Goal: Check status: Check status

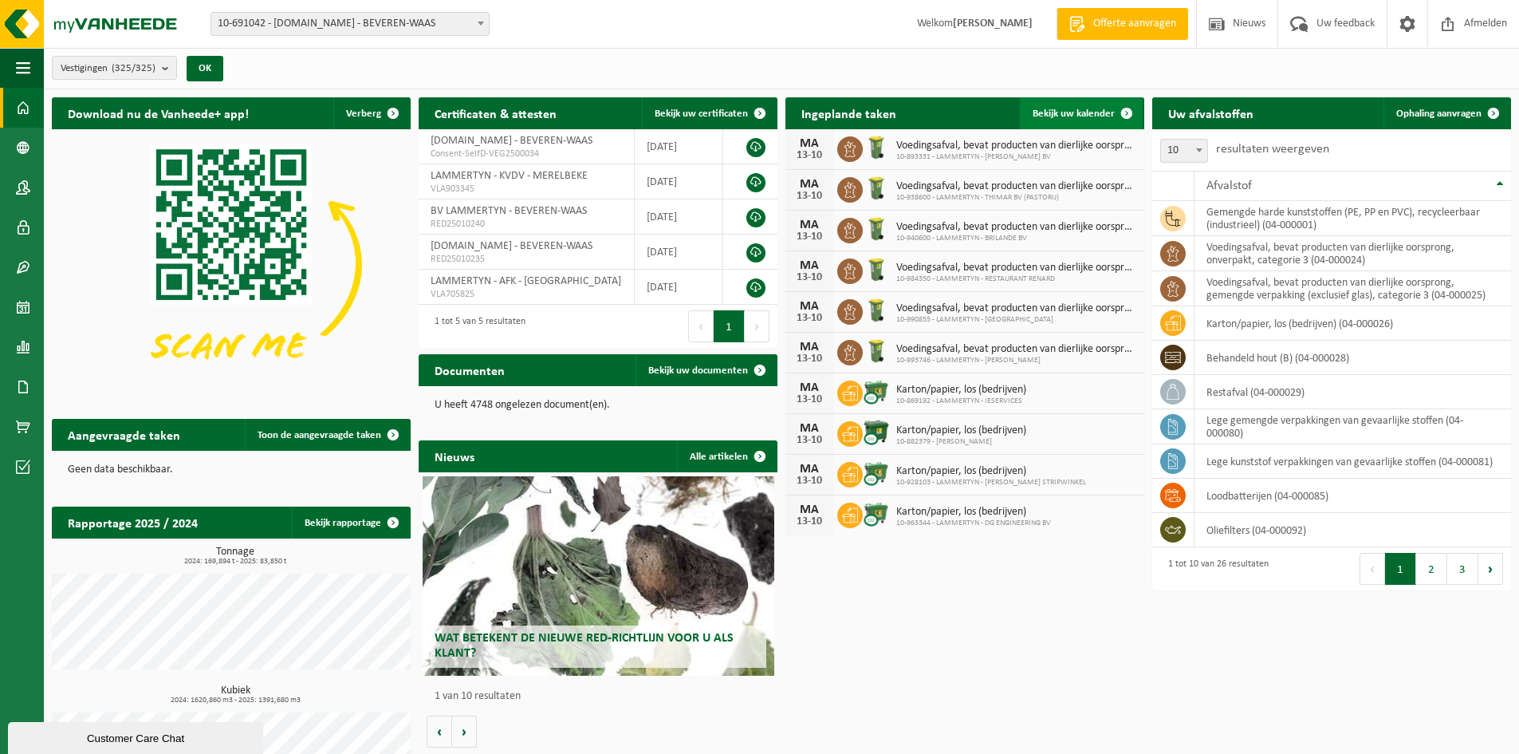
click at [1049, 108] on span "Bekijk uw kalender" at bounding box center [1074, 113] width 82 height 10
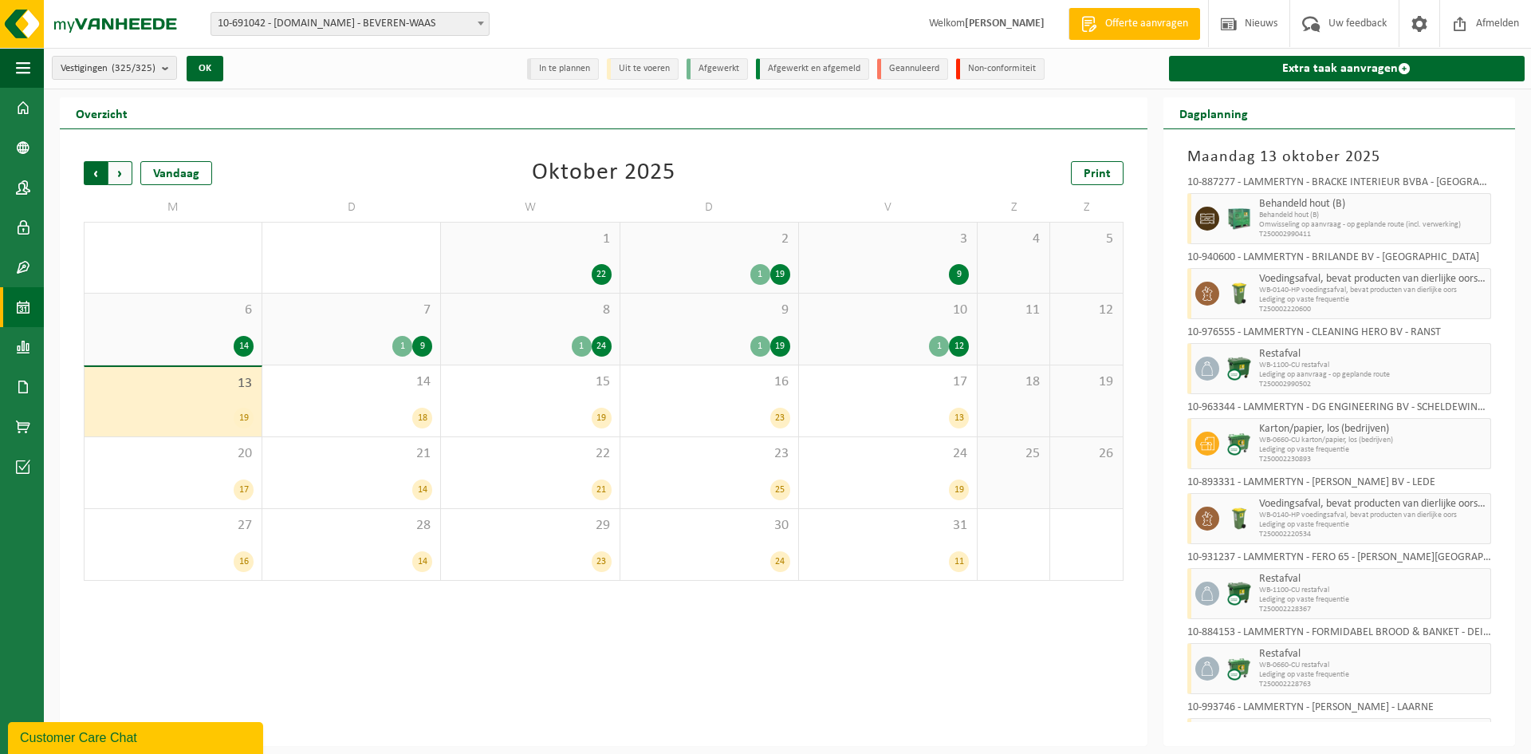
click at [123, 172] on span "Volgende" at bounding box center [120, 173] width 24 height 24
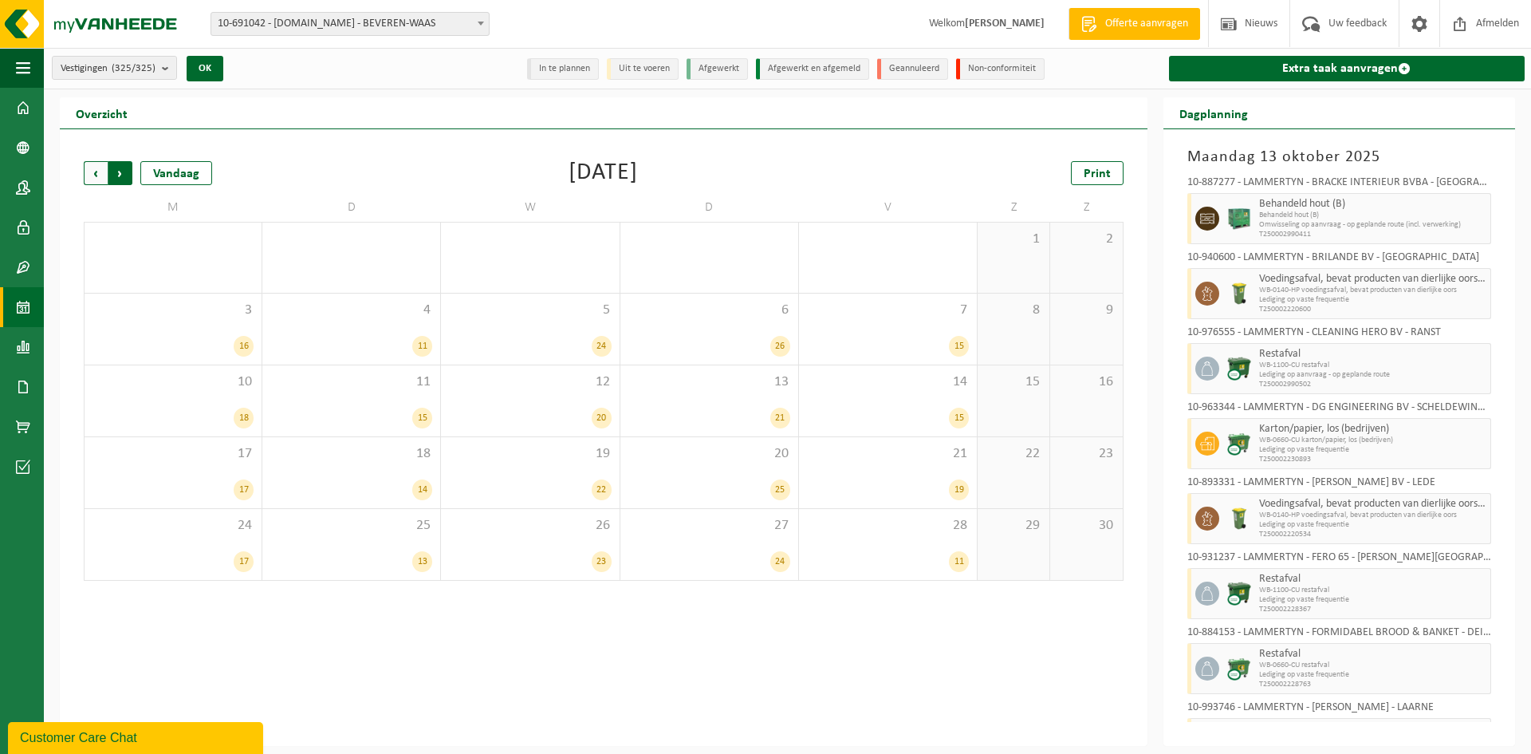
click at [105, 171] on span "Vorige" at bounding box center [96, 173] width 24 height 24
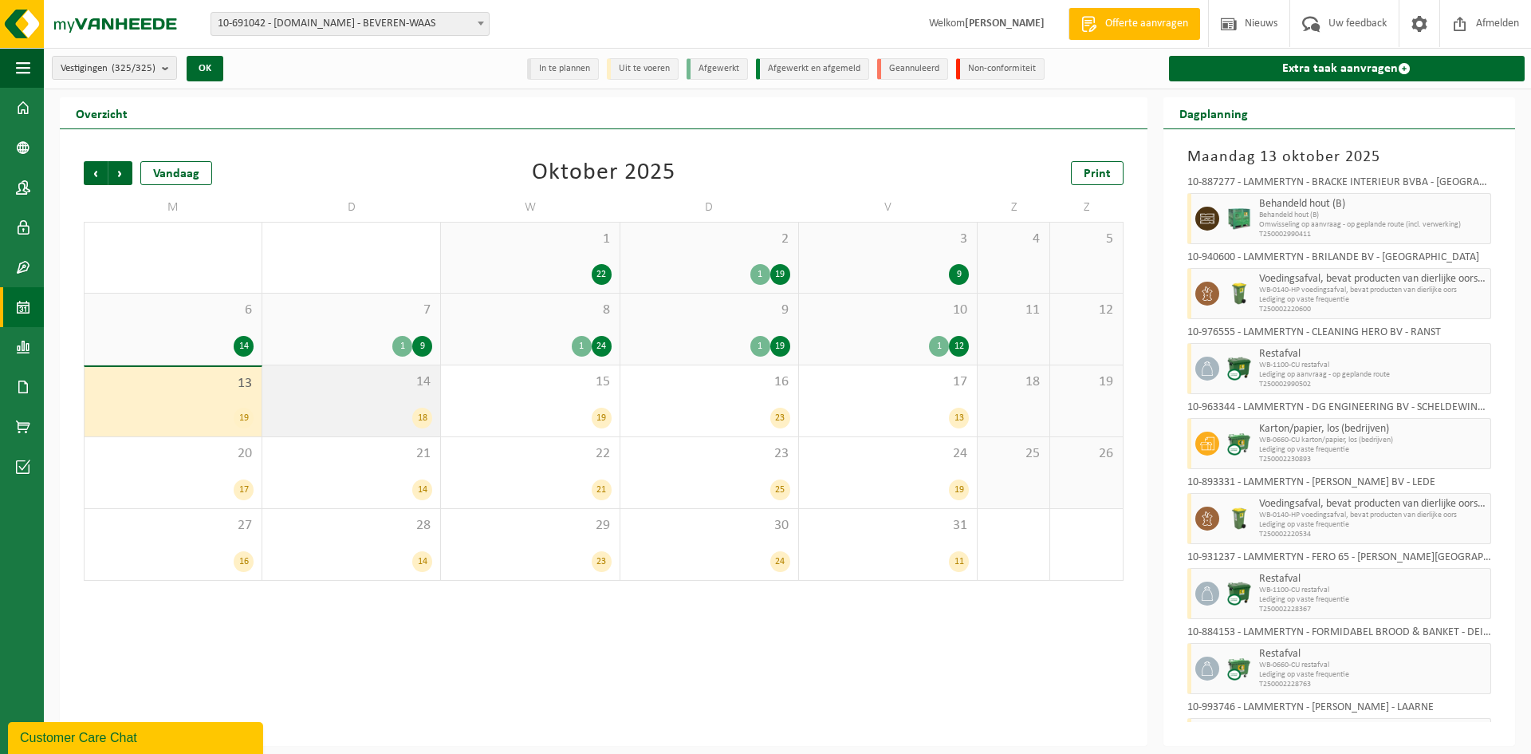
click at [346, 419] on div "18" at bounding box center [351, 417] width 162 height 21
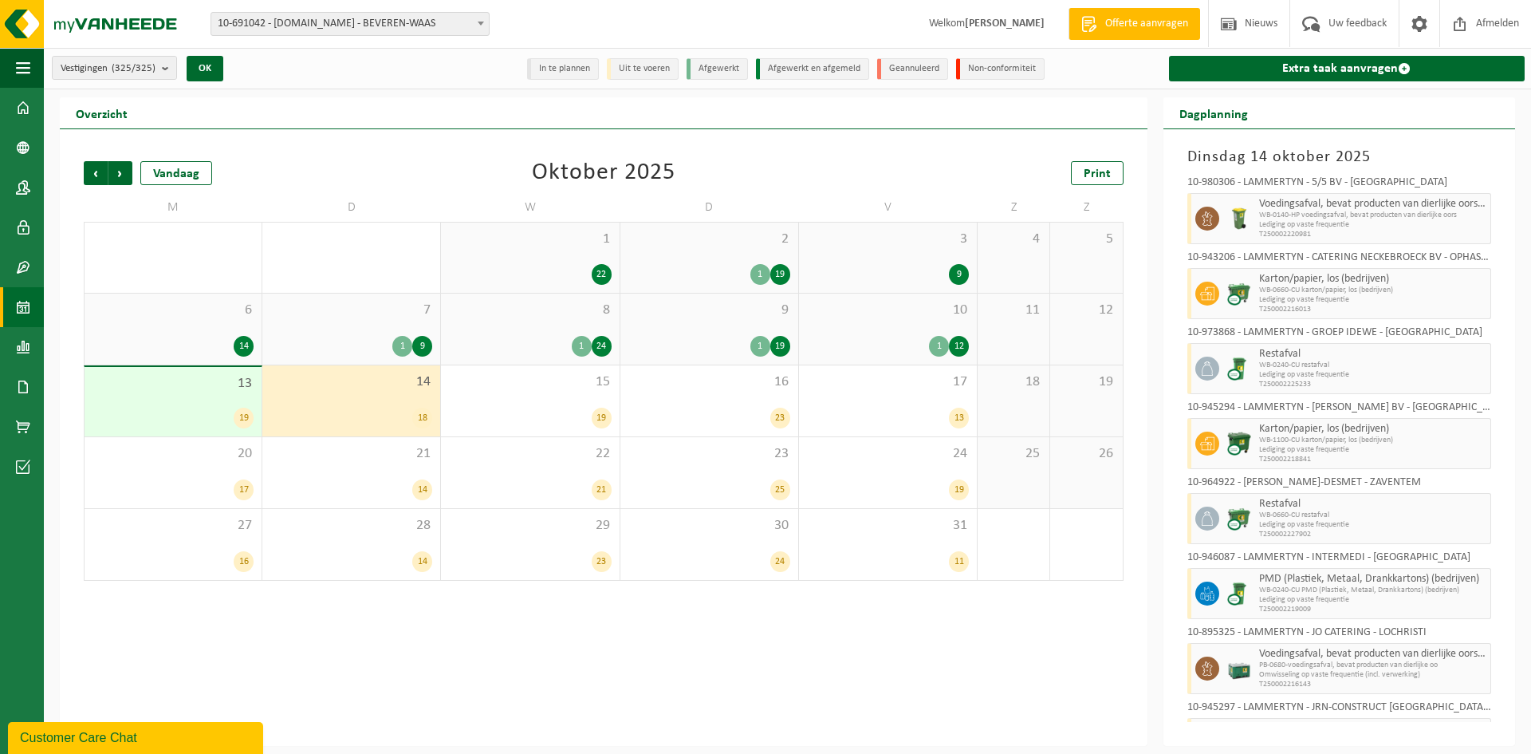
click at [369, 407] on div "18" at bounding box center [351, 417] width 162 height 21
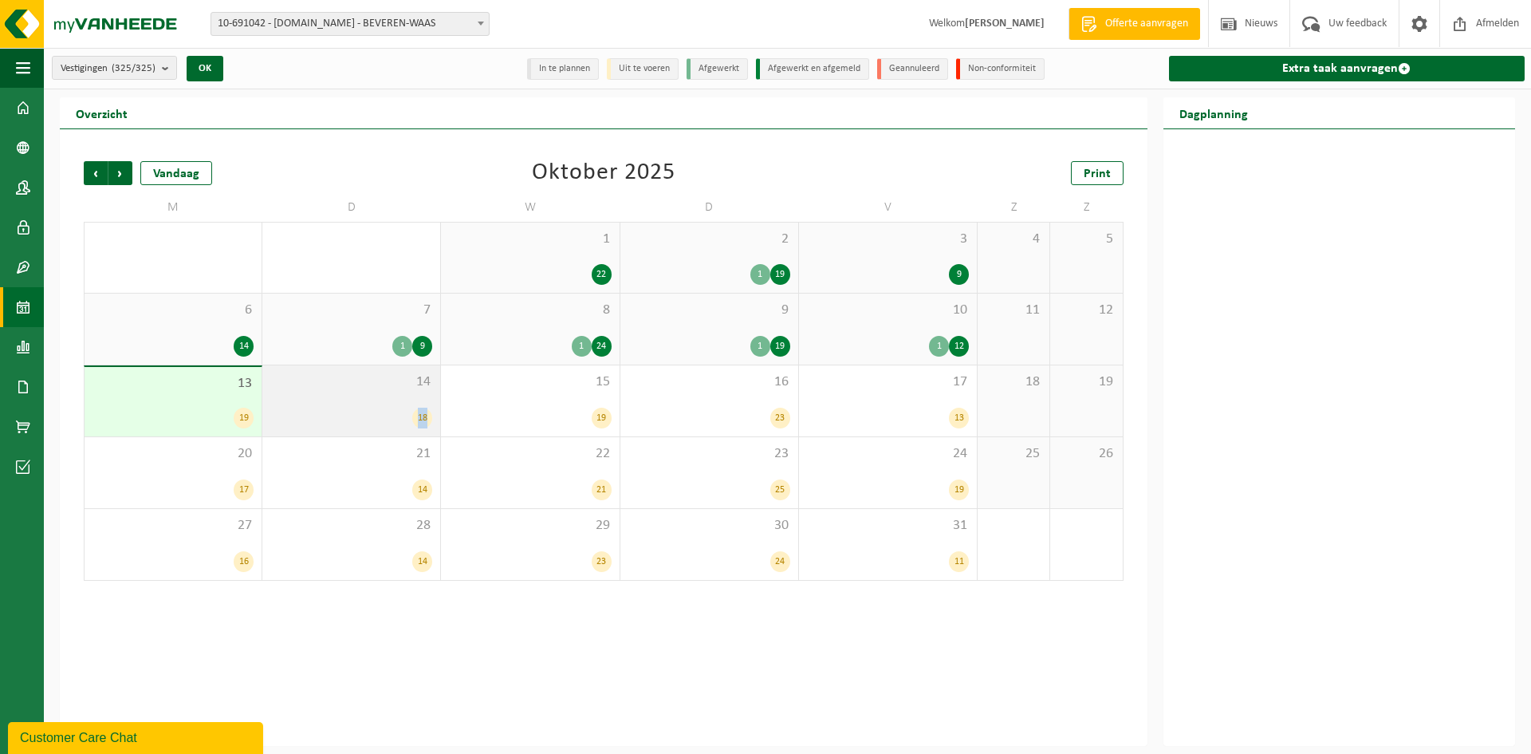
click at [369, 407] on div "18" at bounding box center [351, 417] width 162 height 21
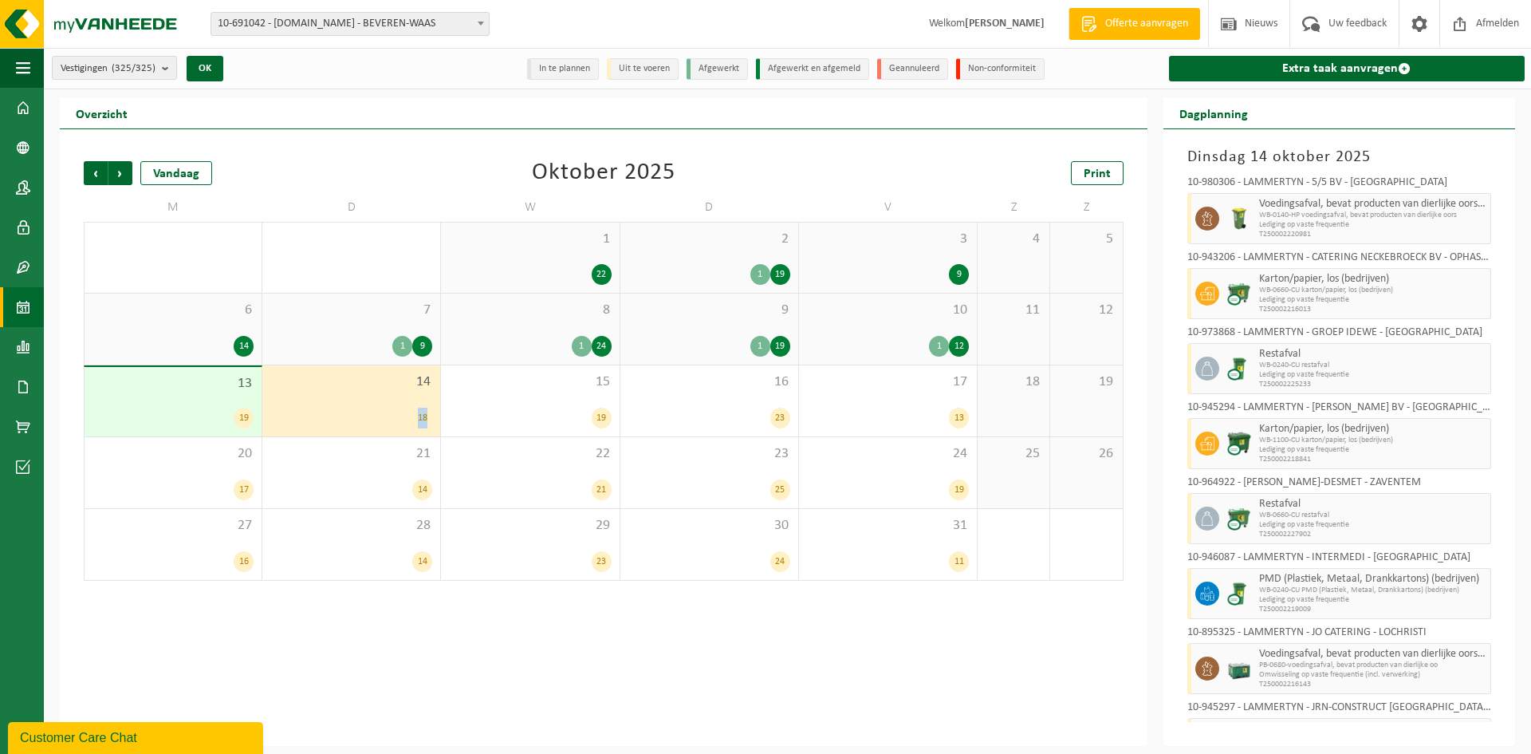
click at [322, 27] on span "10-691042 - [DOMAIN_NAME] - BEVEREN-WAAS" at bounding box center [349, 24] width 277 height 22
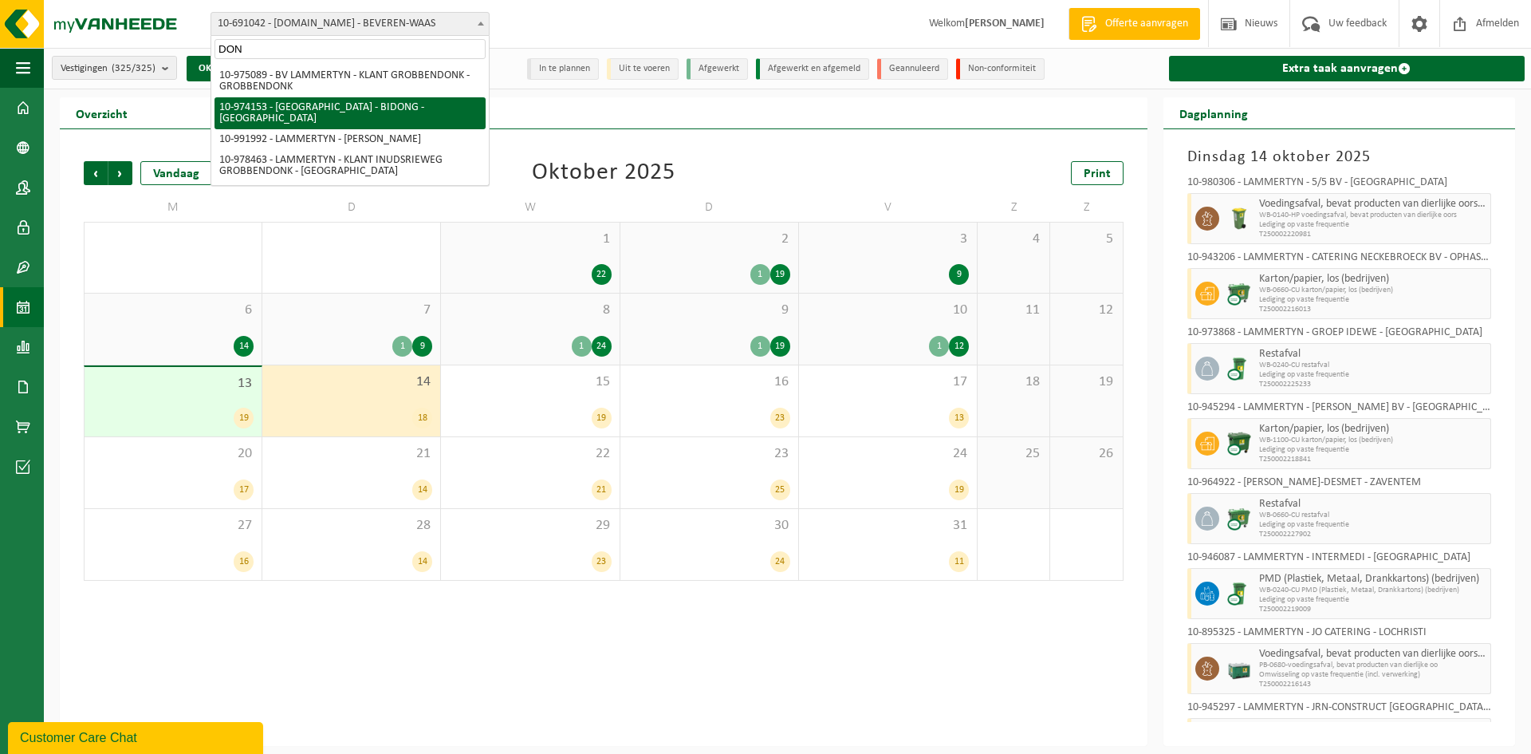
type input "DON"
select select "157416"
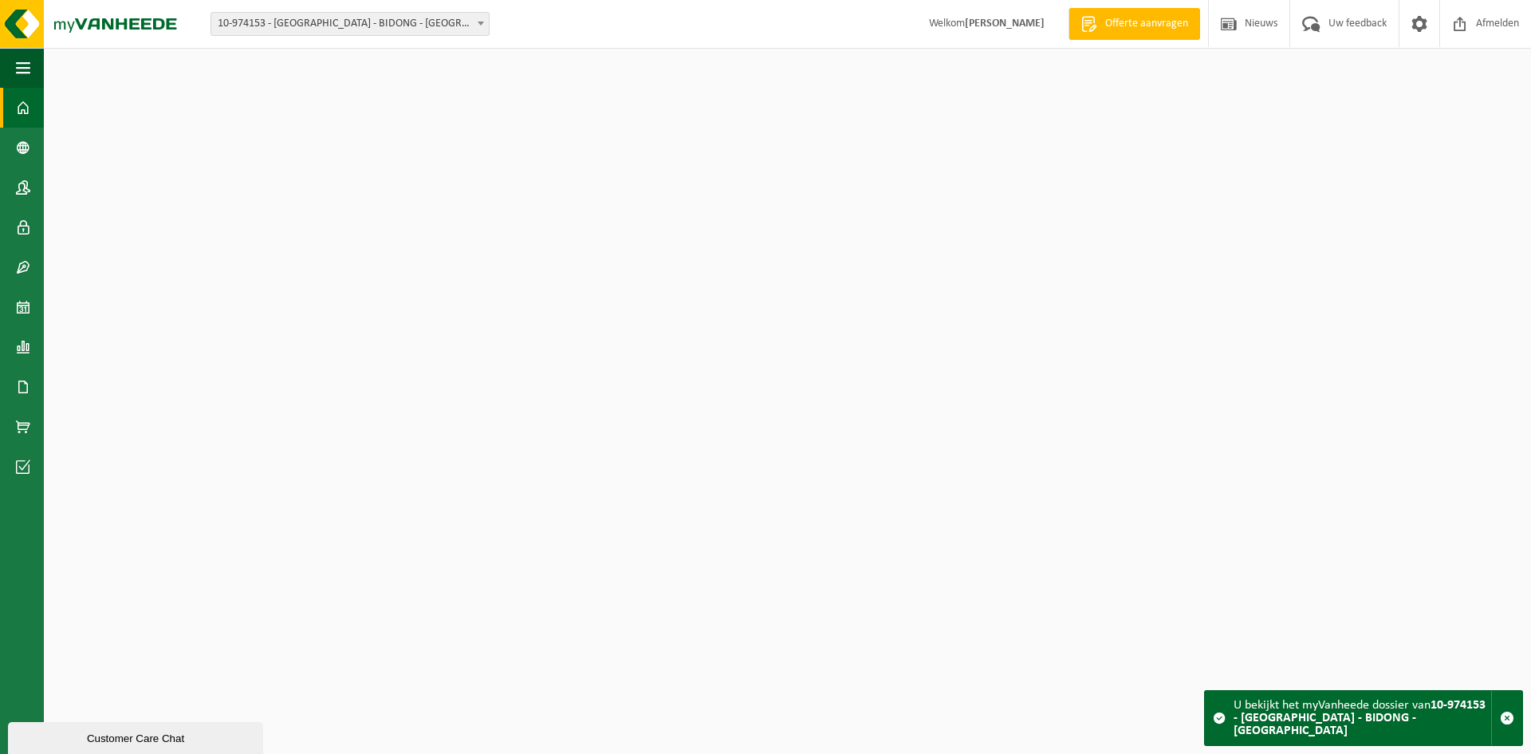
click at [378, 27] on span "10-974153 - [GEOGRAPHIC_DATA] - BIDONG - [GEOGRAPHIC_DATA]" at bounding box center [349, 24] width 277 height 22
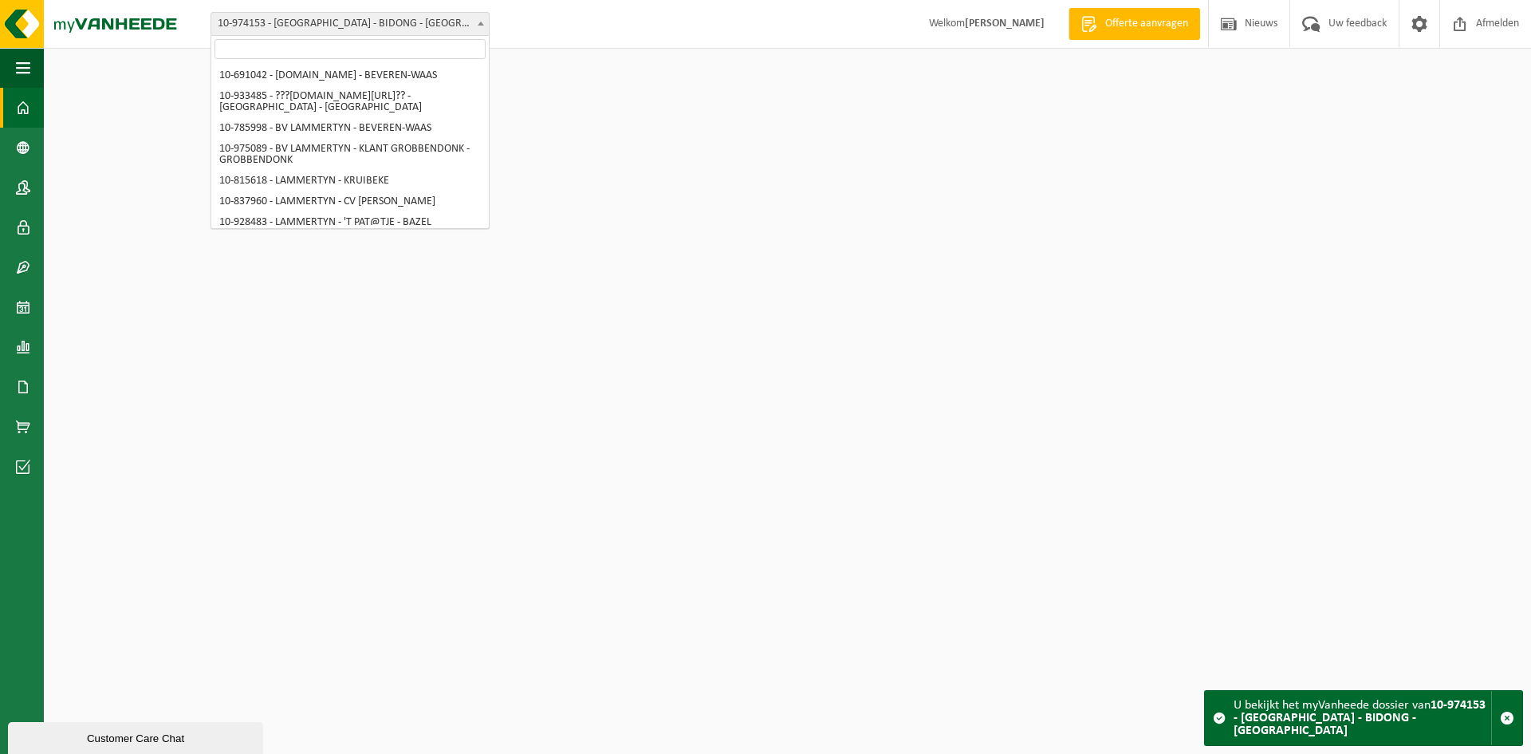
scroll to position [960, 0]
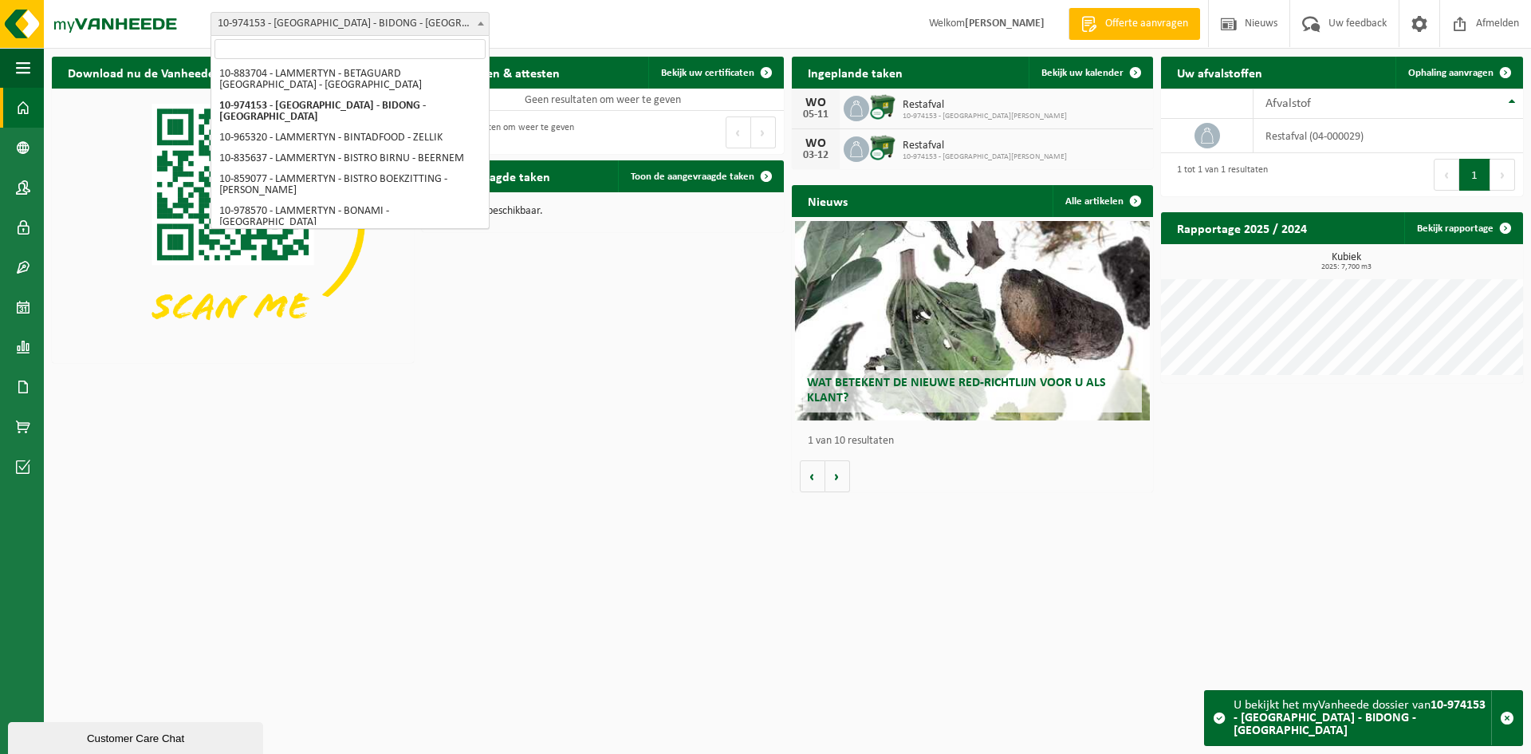
click at [387, 49] on input "search" at bounding box center [349, 49] width 271 height 20
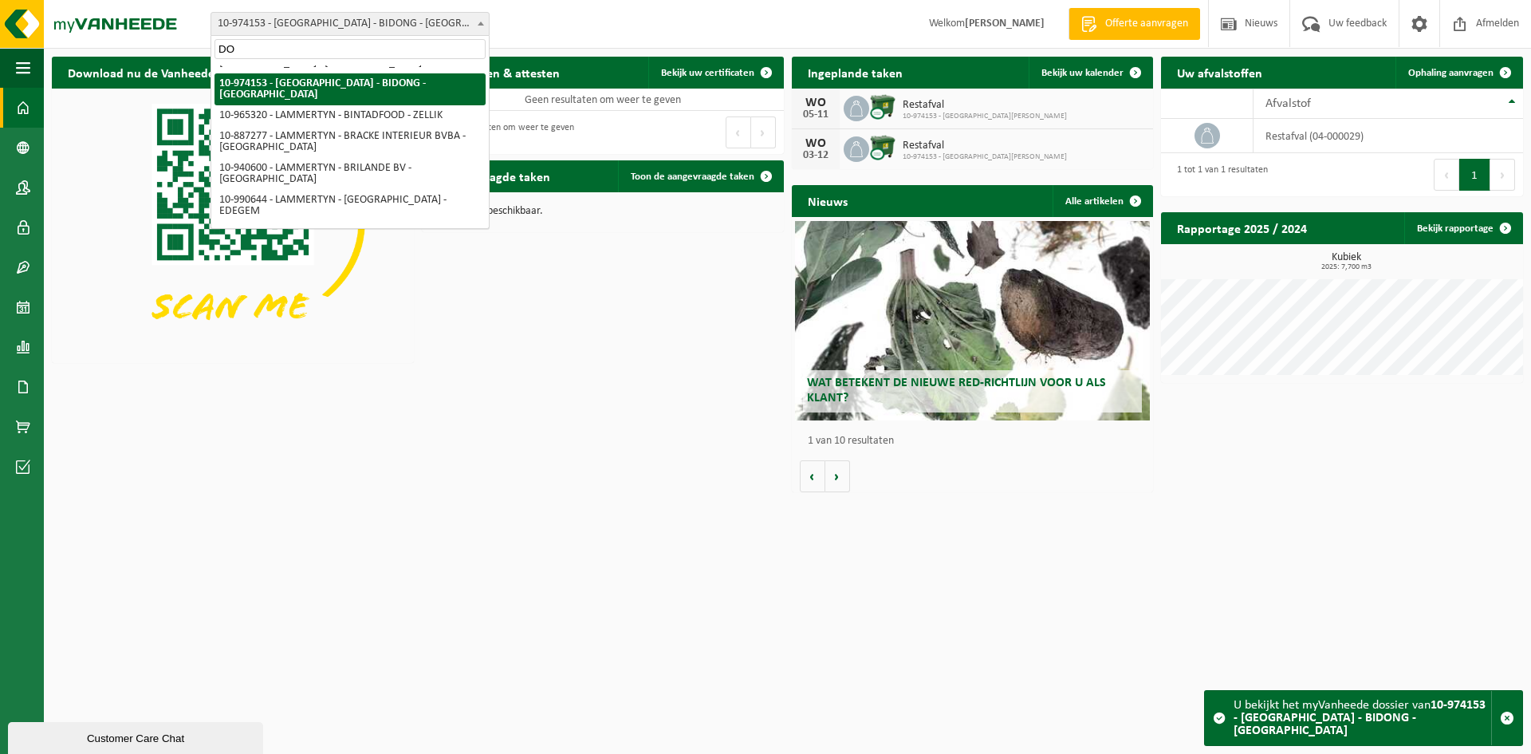
scroll to position [0, 0]
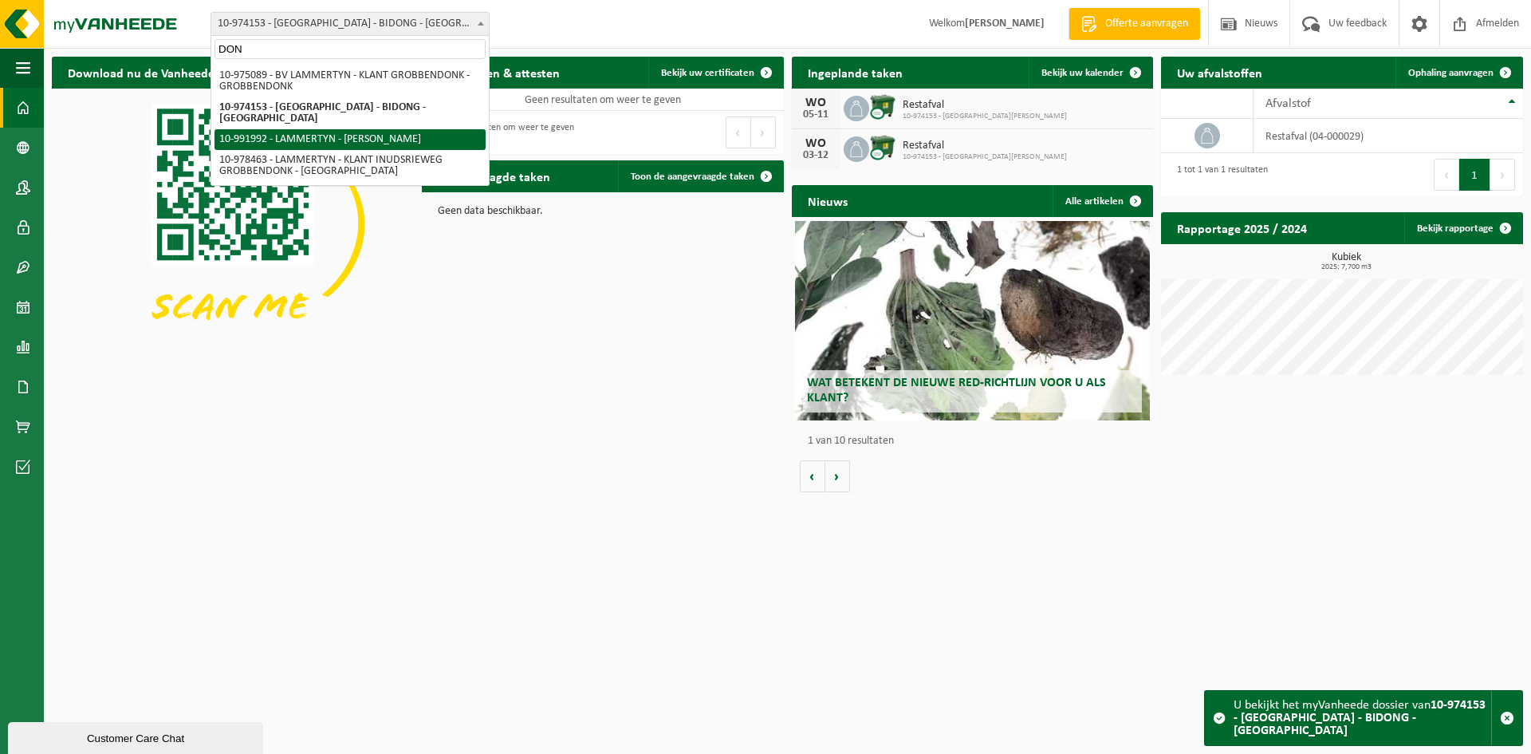
type input "DON"
select select "170047"
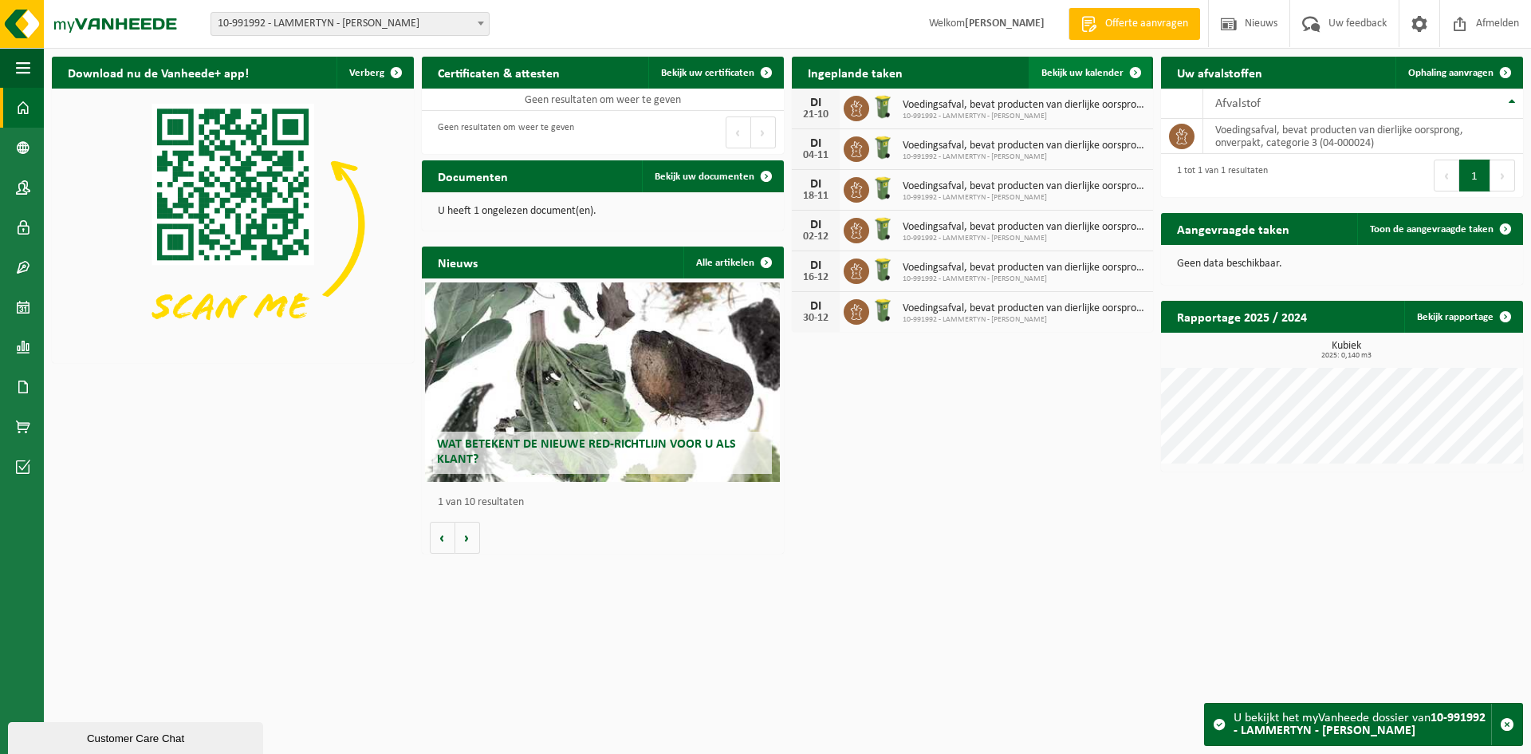
click at [1107, 77] on span "Bekijk uw kalender" at bounding box center [1082, 73] width 82 height 10
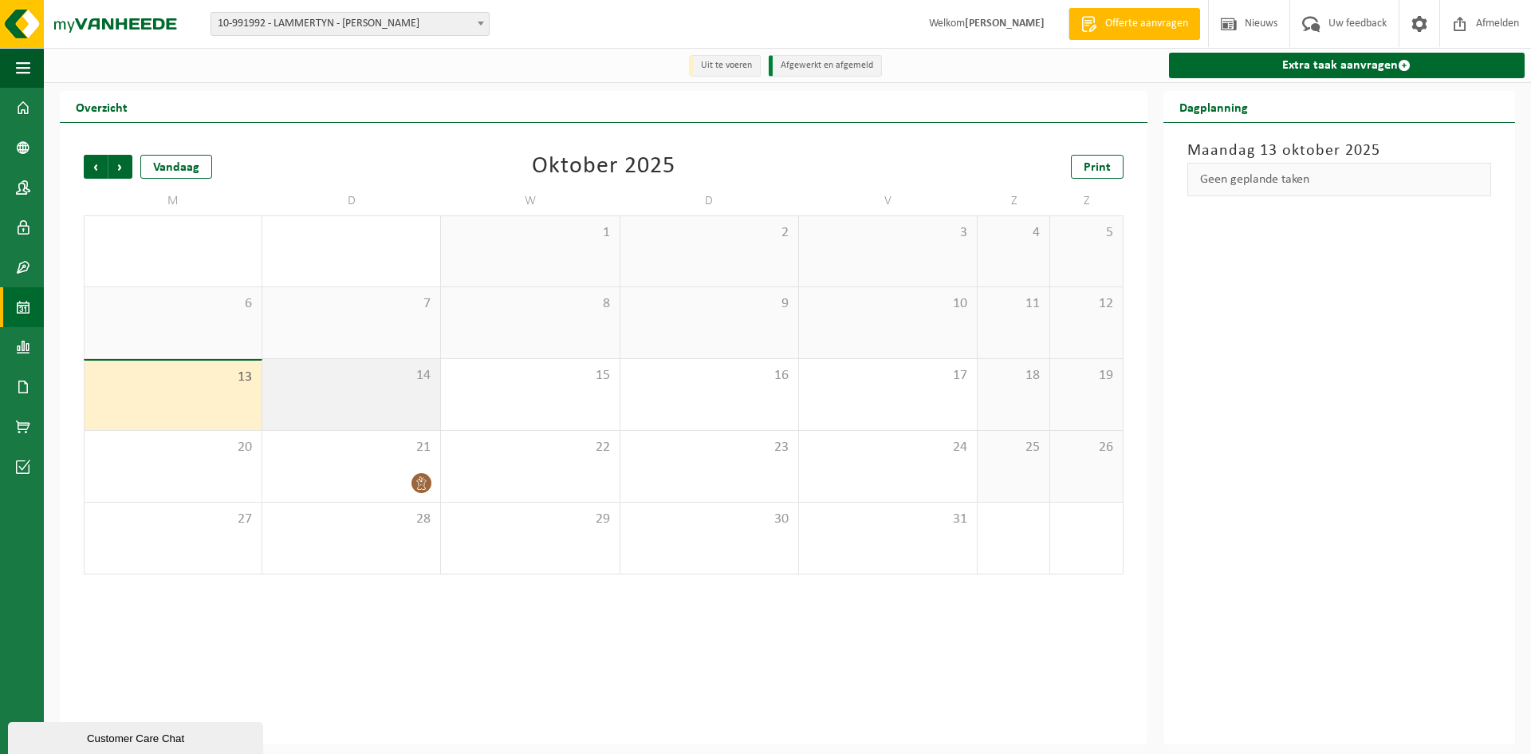
click at [335, 399] on div "14" at bounding box center [351, 394] width 178 height 71
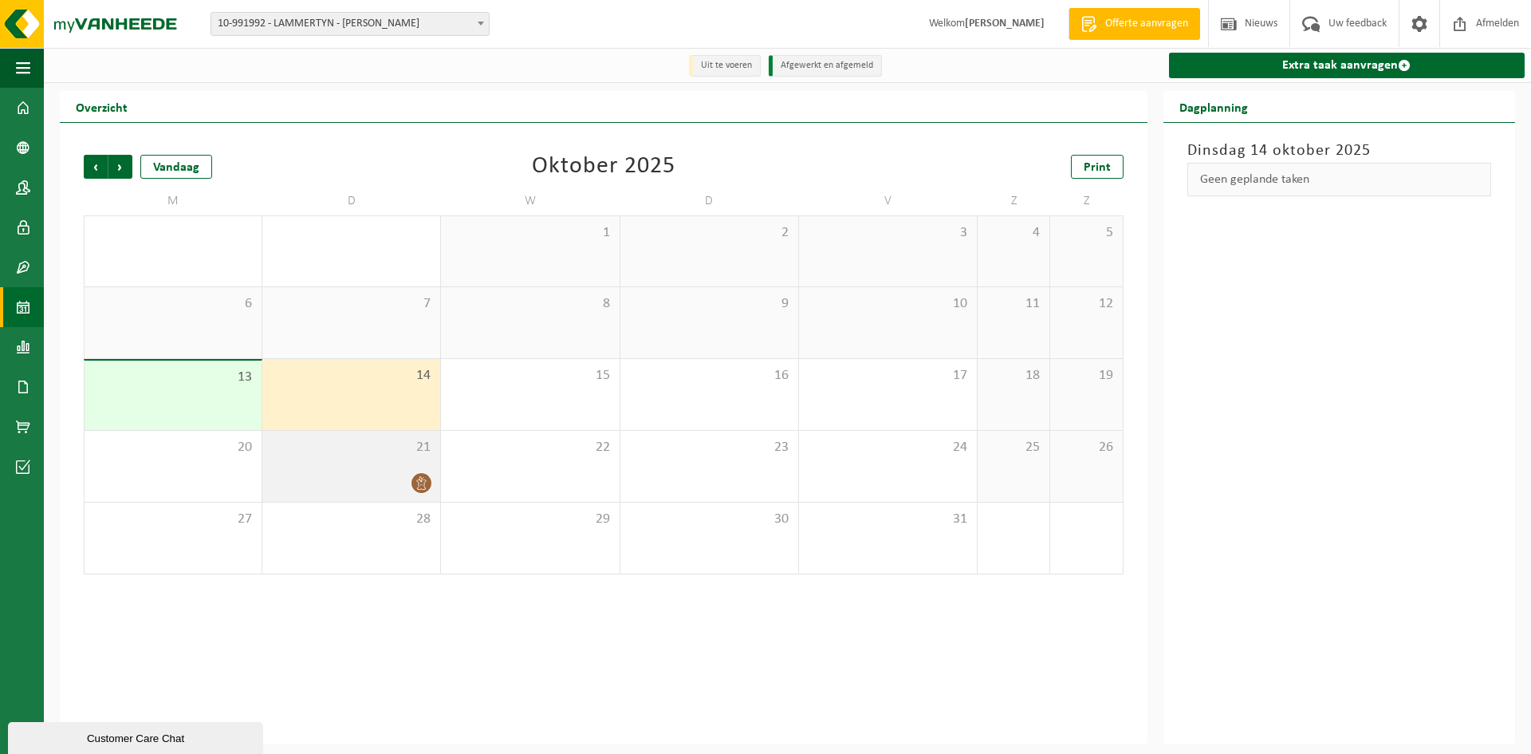
click at [392, 447] on span "21" at bounding box center [351, 448] width 162 height 18
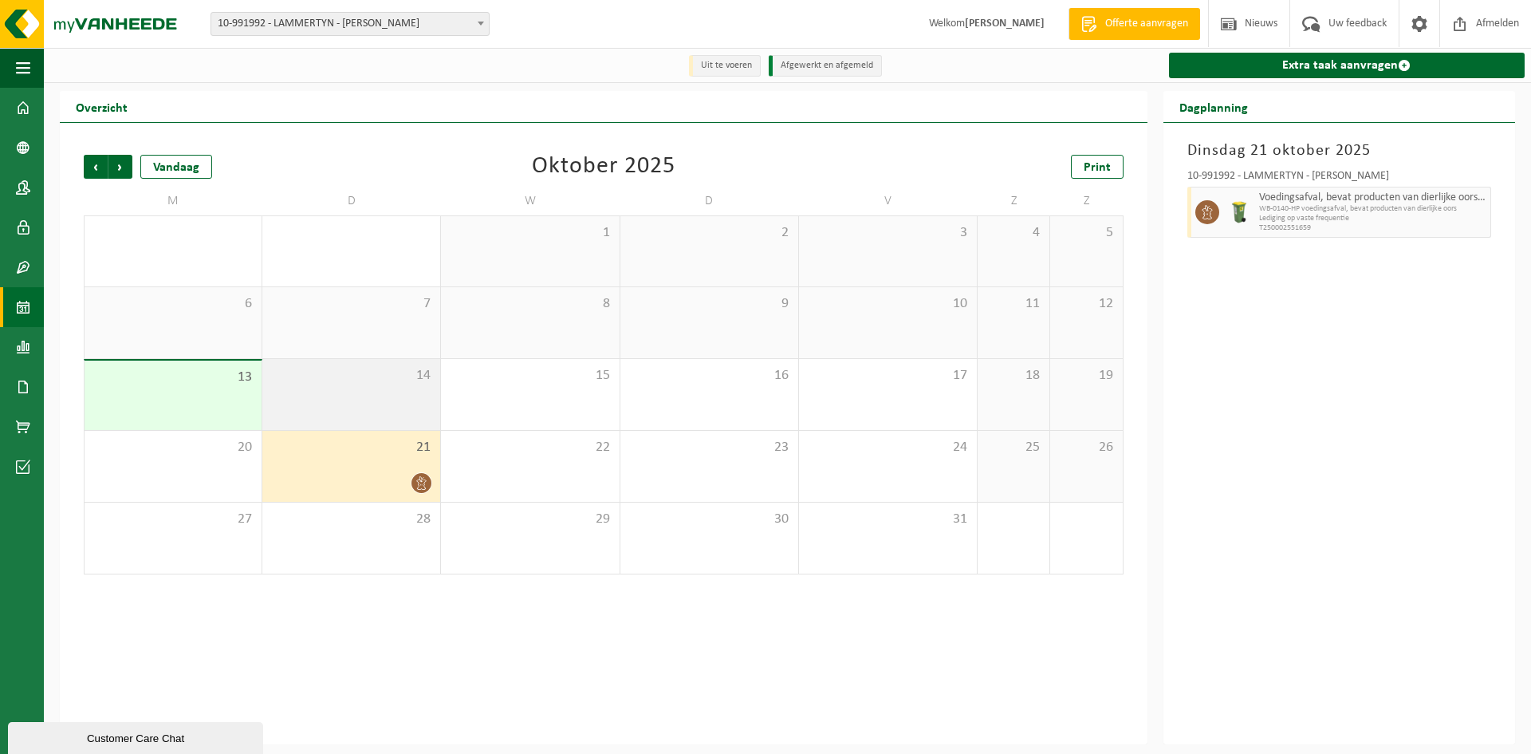
click at [399, 405] on div "14" at bounding box center [351, 394] width 178 height 71
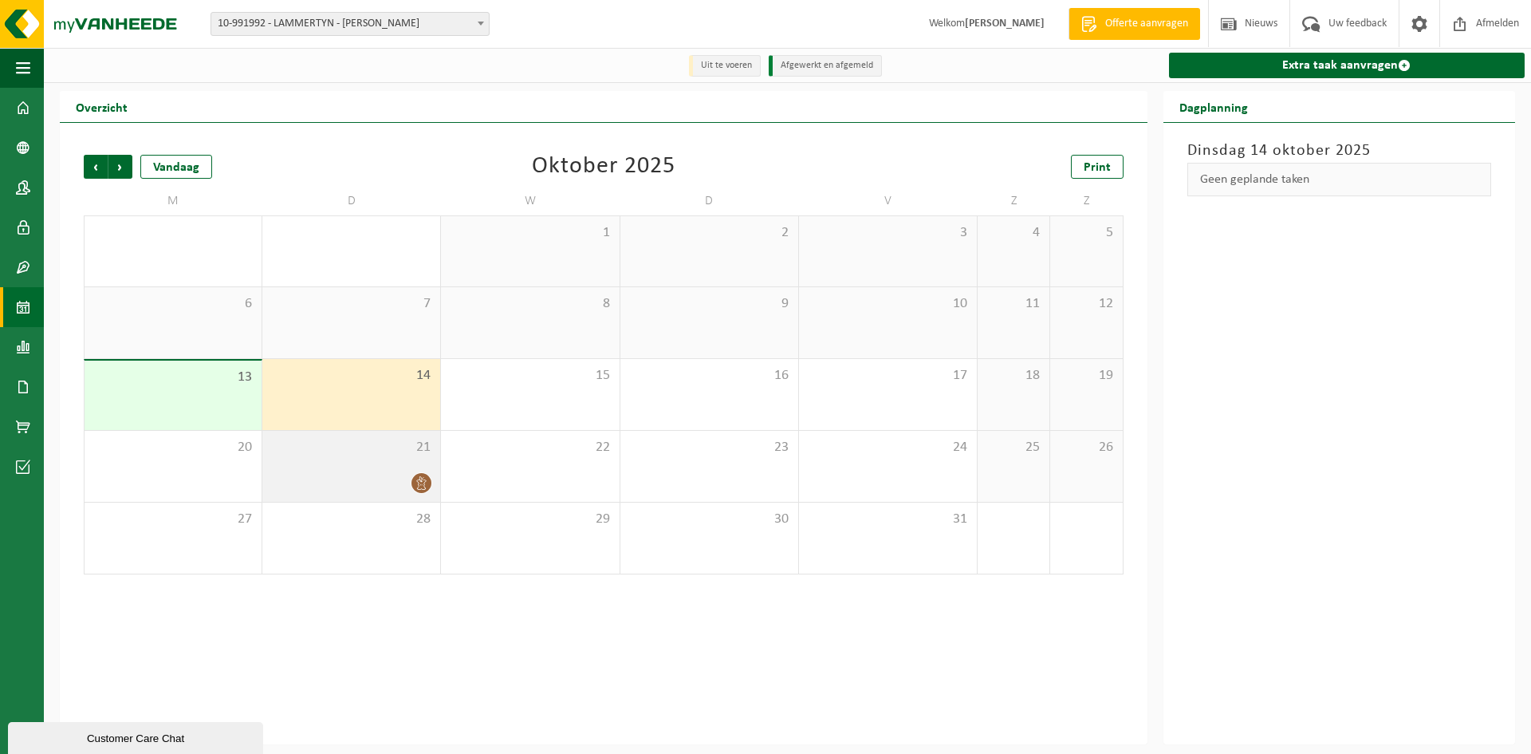
click at [426, 486] on icon at bounding box center [422, 483] width 14 height 14
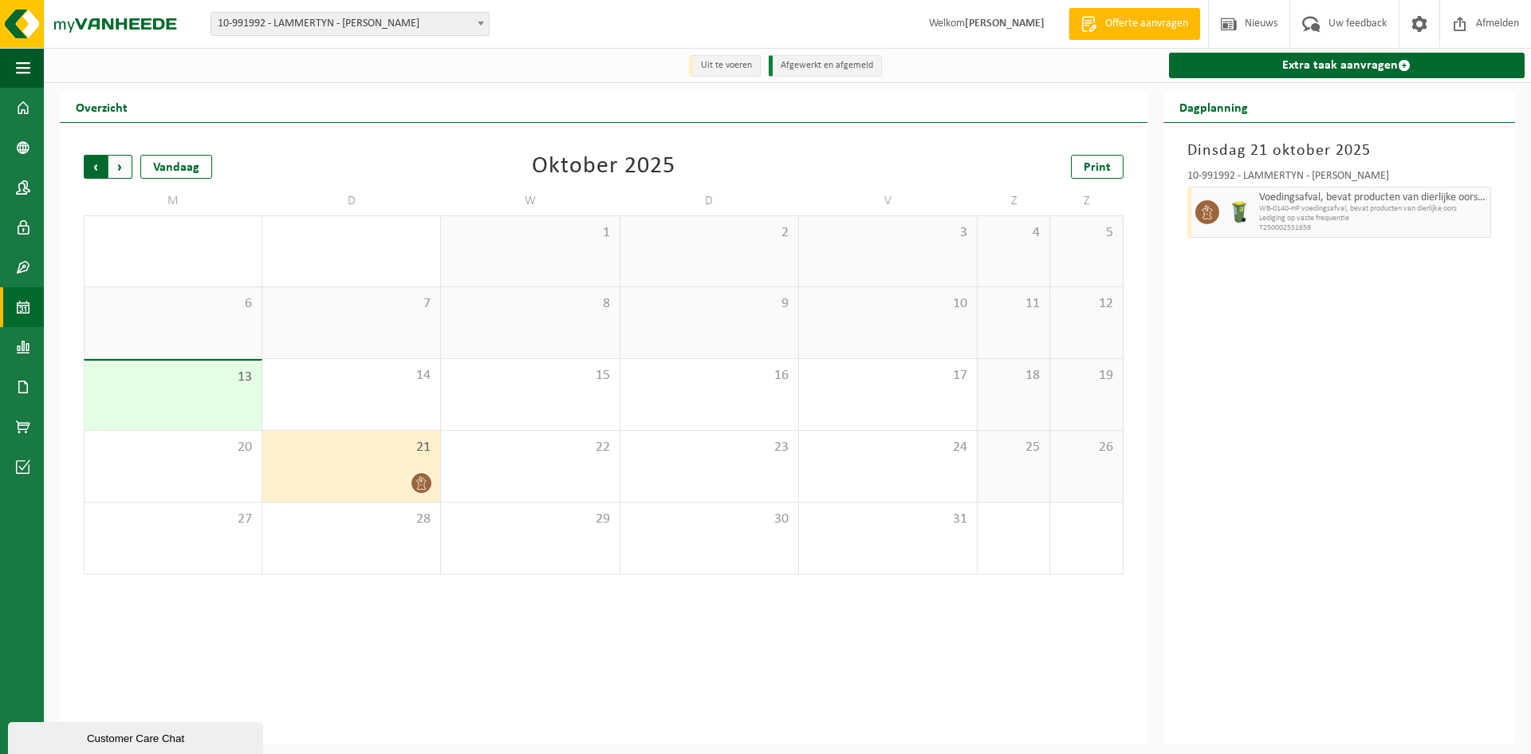
click at [121, 168] on span "Volgende" at bounding box center [120, 167] width 24 height 24
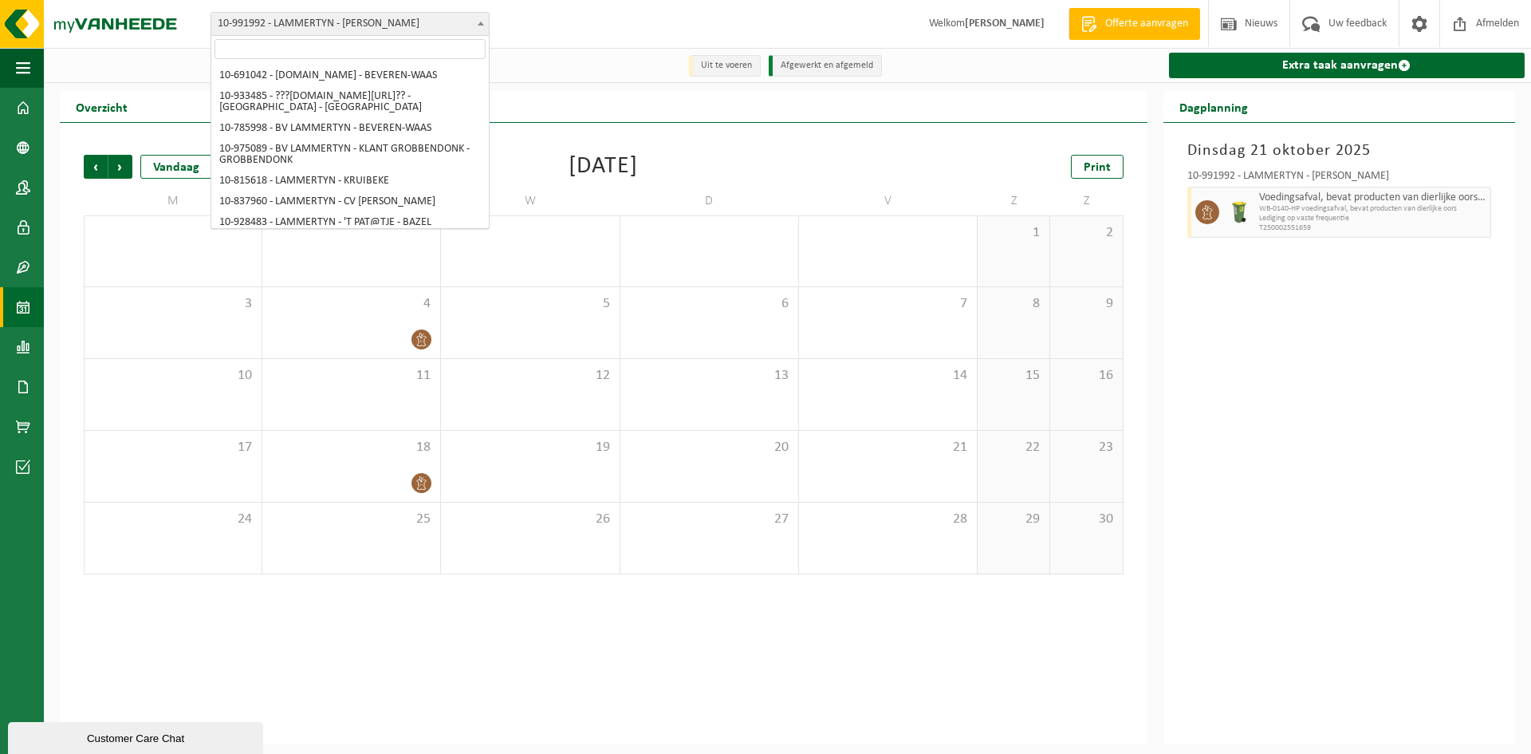
click at [348, 30] on span "10-991992 - LAMMERTYN - [PERSON_NAME]" at bounding box center [349, 24] width 277 height 22
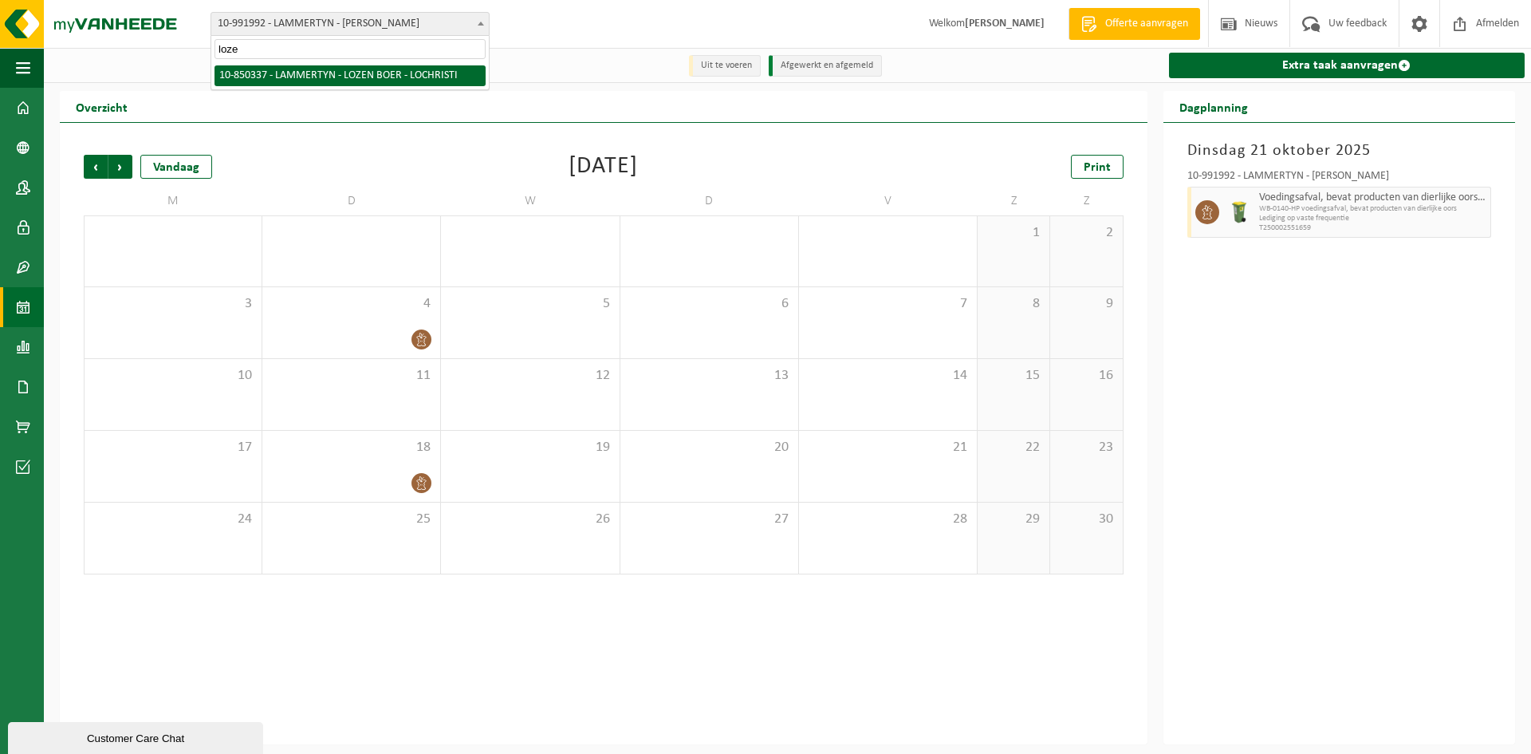
type input "loze"
select select "96267"
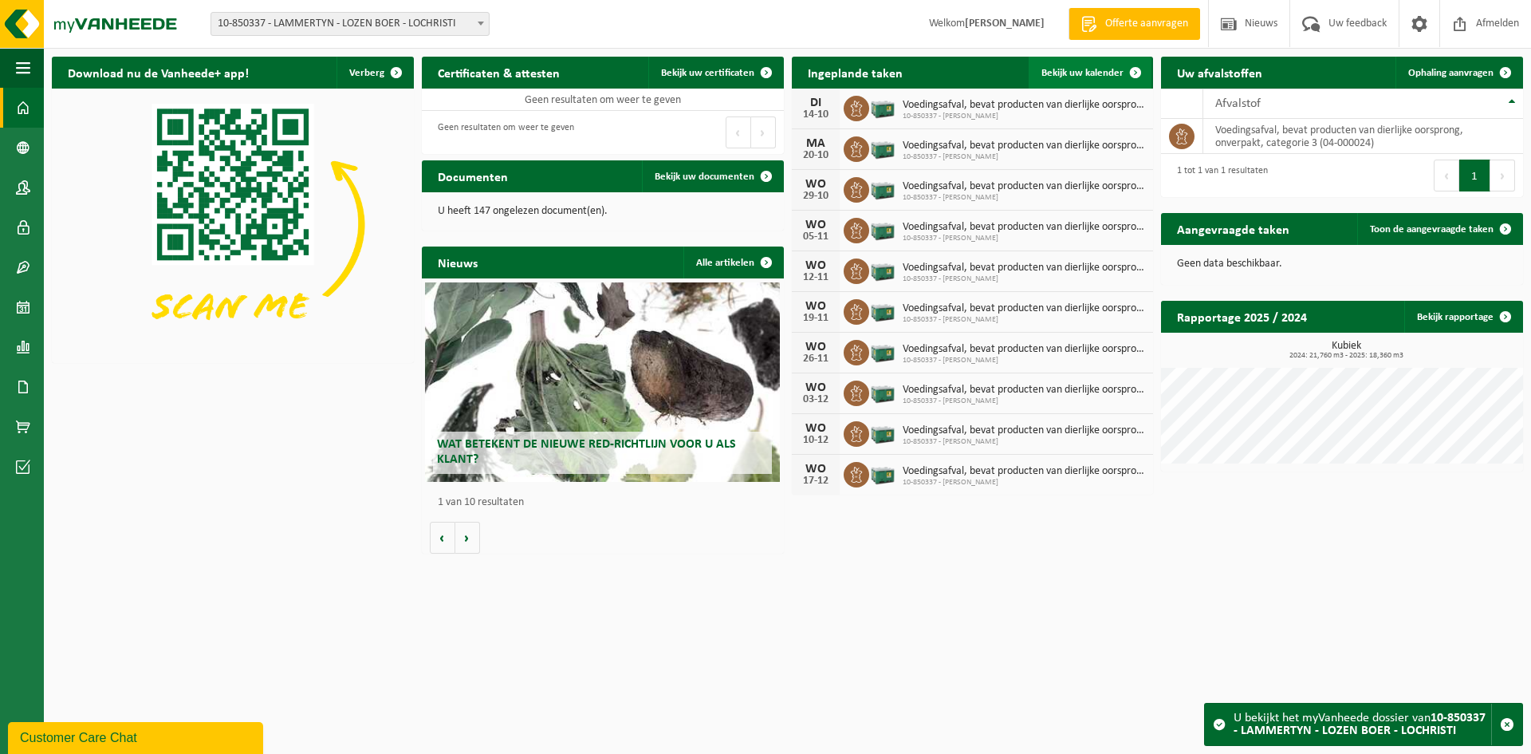
click at [1068, 73] on span "Bekijk uw kalender" at bounding box center [1082, 73] width 82 height 10
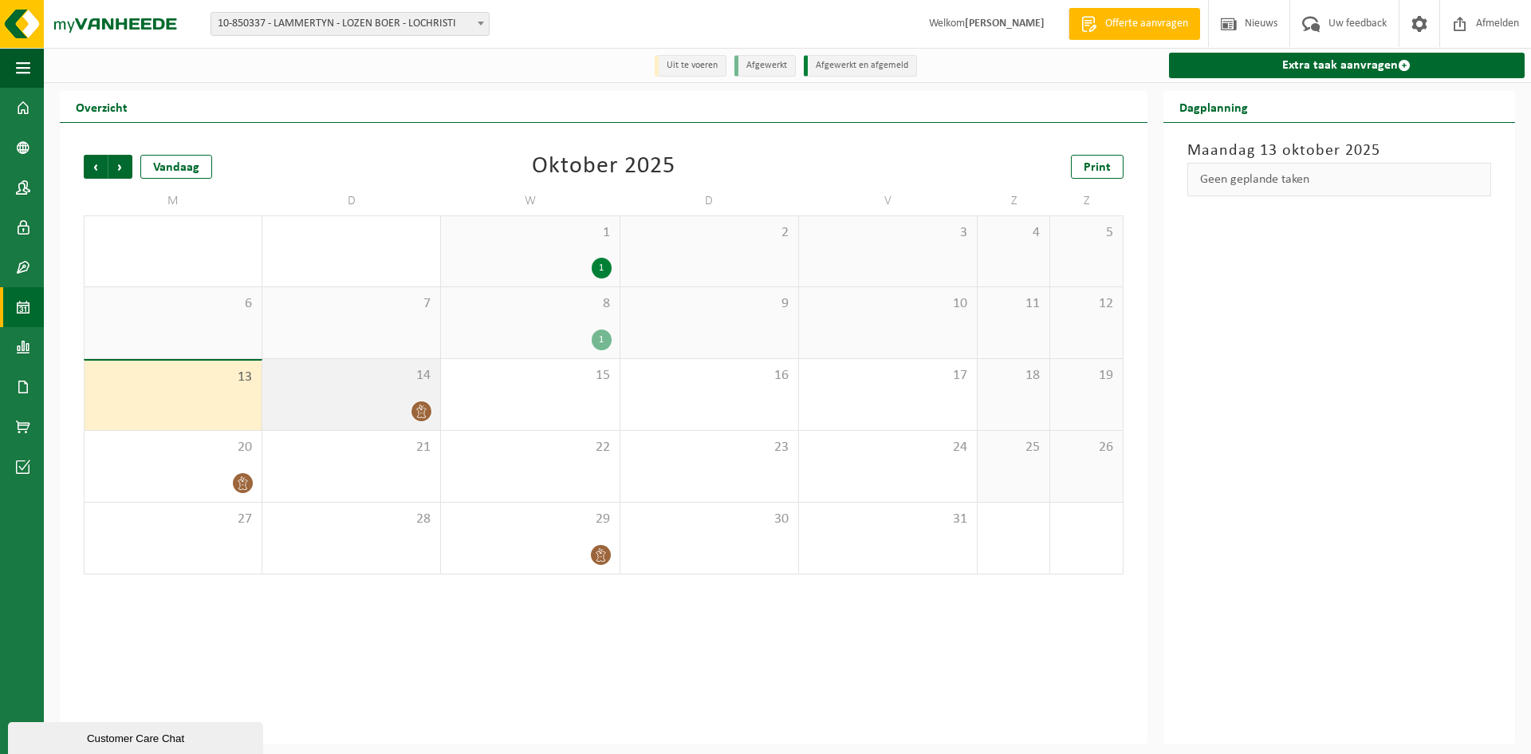
click at [383, 391] on div "14" at bounding box center [351, 394] width 178 height 71
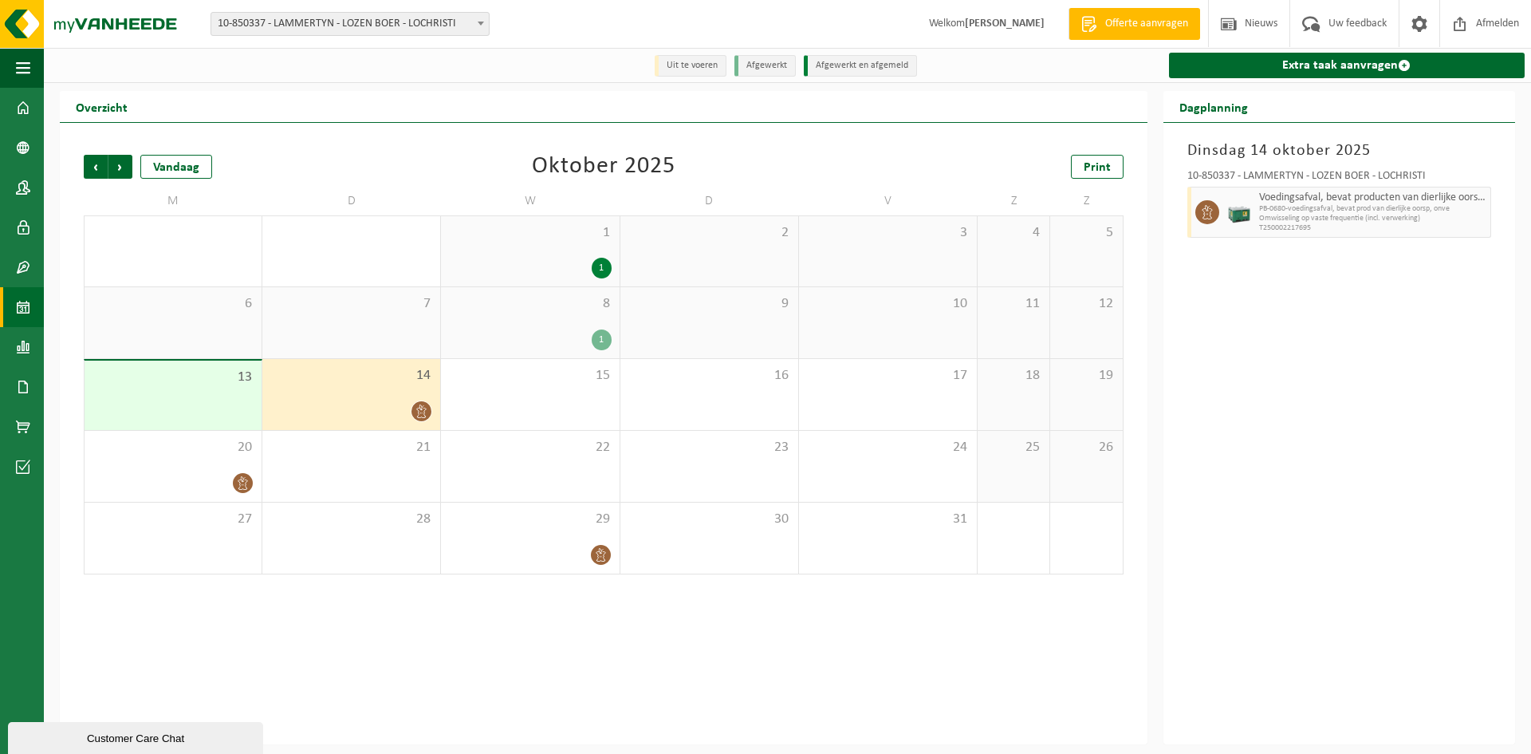
click at [1478, 305] on div "[DATE] 10-850337 - LAMMERTYN - LOZEN BOER - LOCHRISTI Voedingsafval, bevat prod…" at bounding box center [1339, 433] width 352 height 621
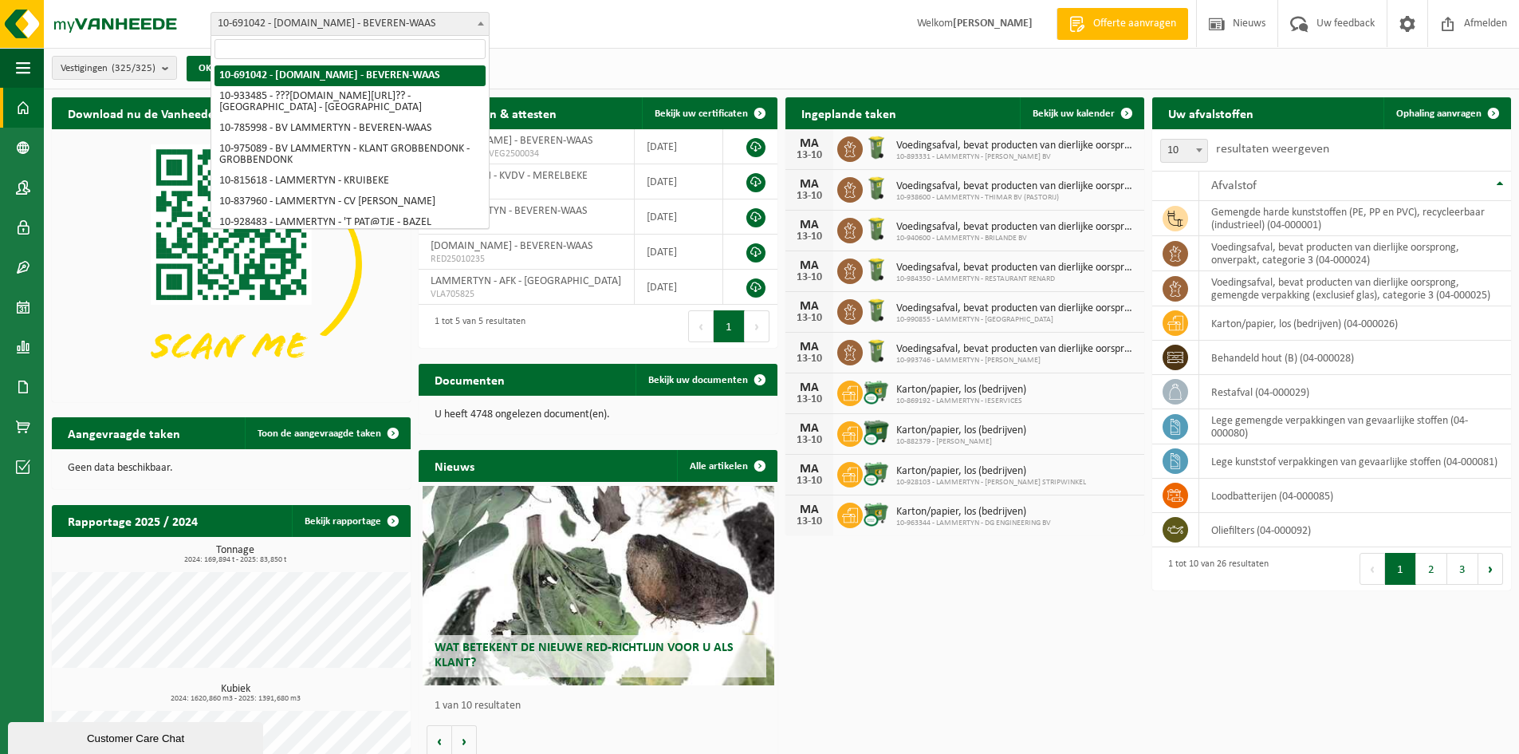
click at [351, 29] on span "10-691042 - [DOMAIN_NAME] - BEVEREN-WAAS" at bounding box center [349, 24] width 277 height 22
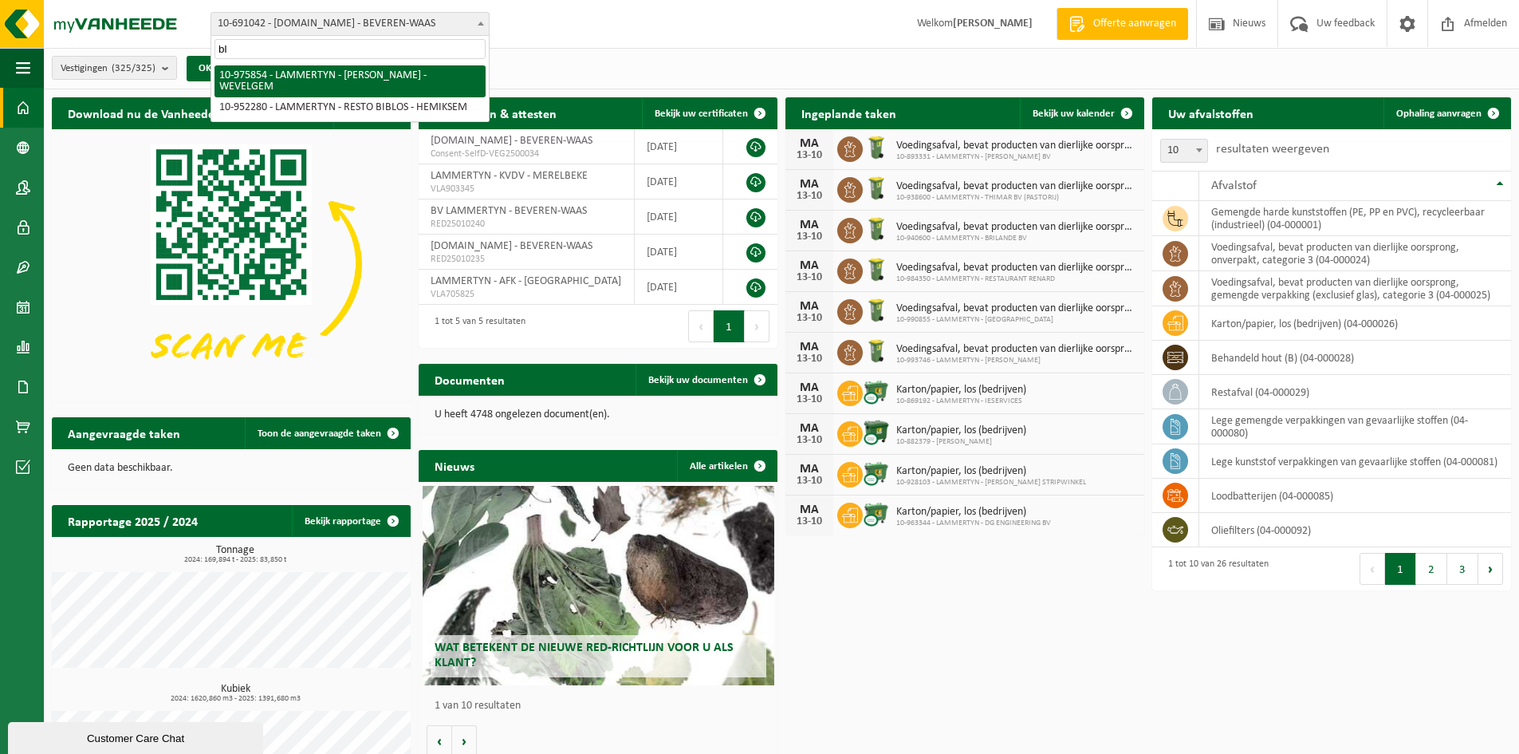
type input "b"
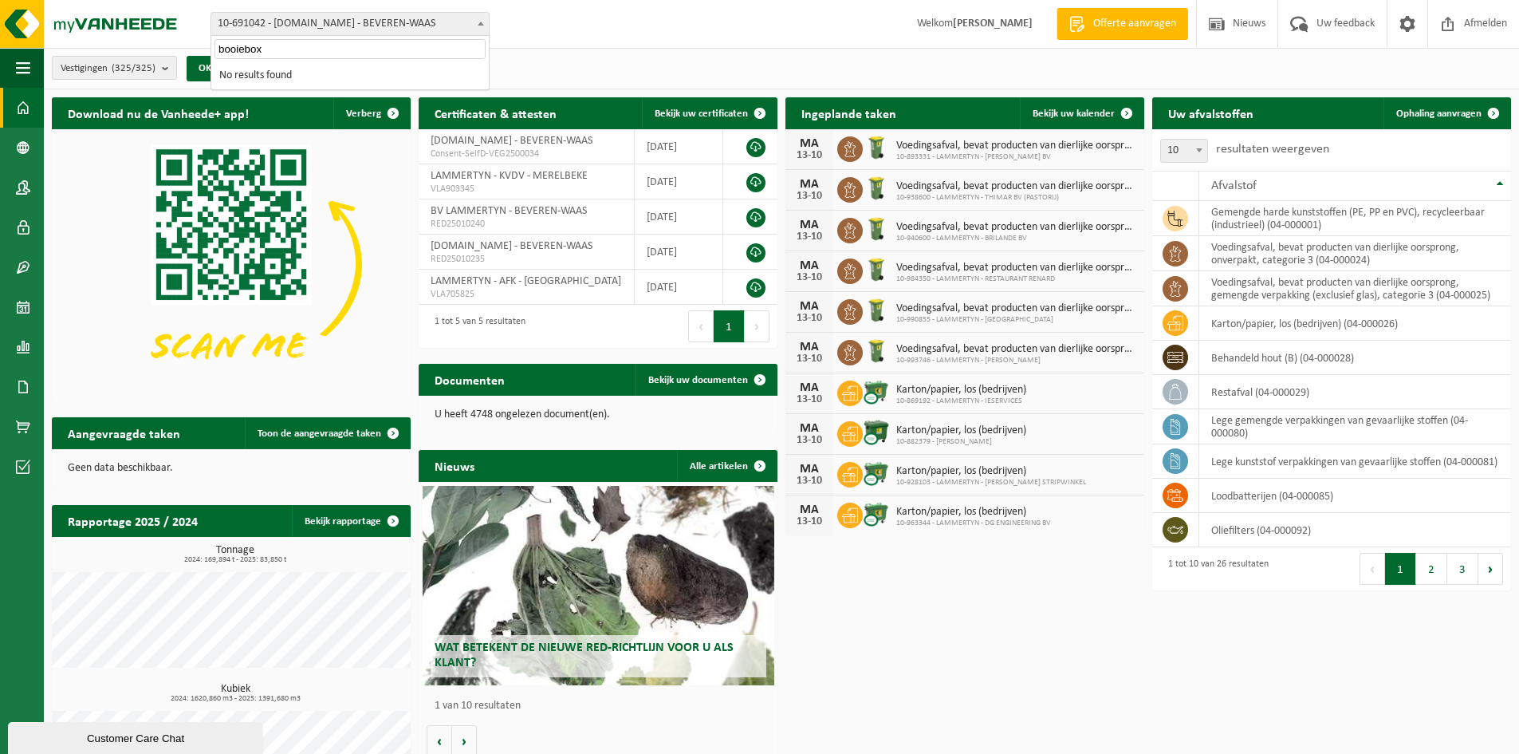
click at [270, 45] on input "booiebox" at bounding box center [349, 49] width 271 height 20
click at [271, 45] on input "booiebox" at bounding box center [349, 49] width 271 height 20
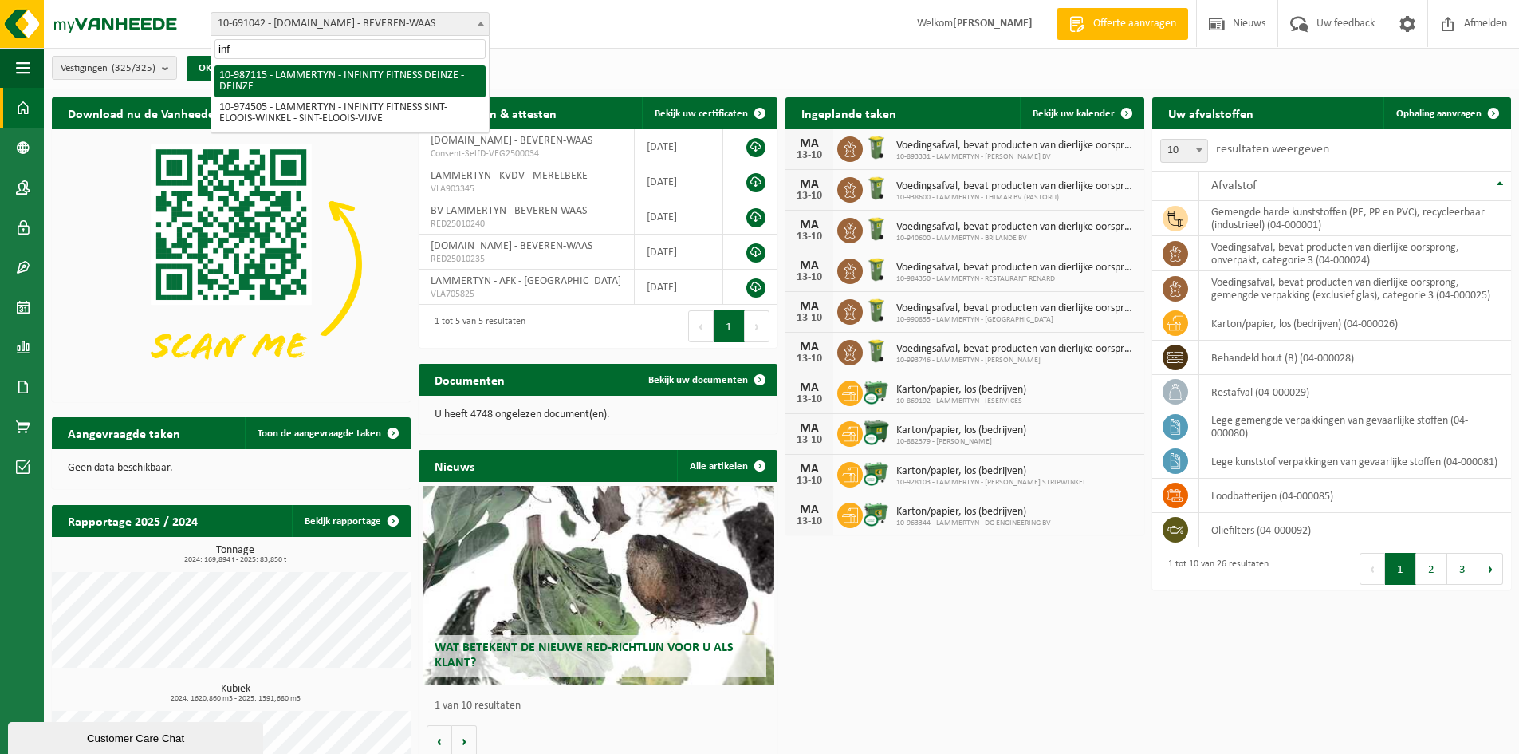
type input "inf"
select select "166959"
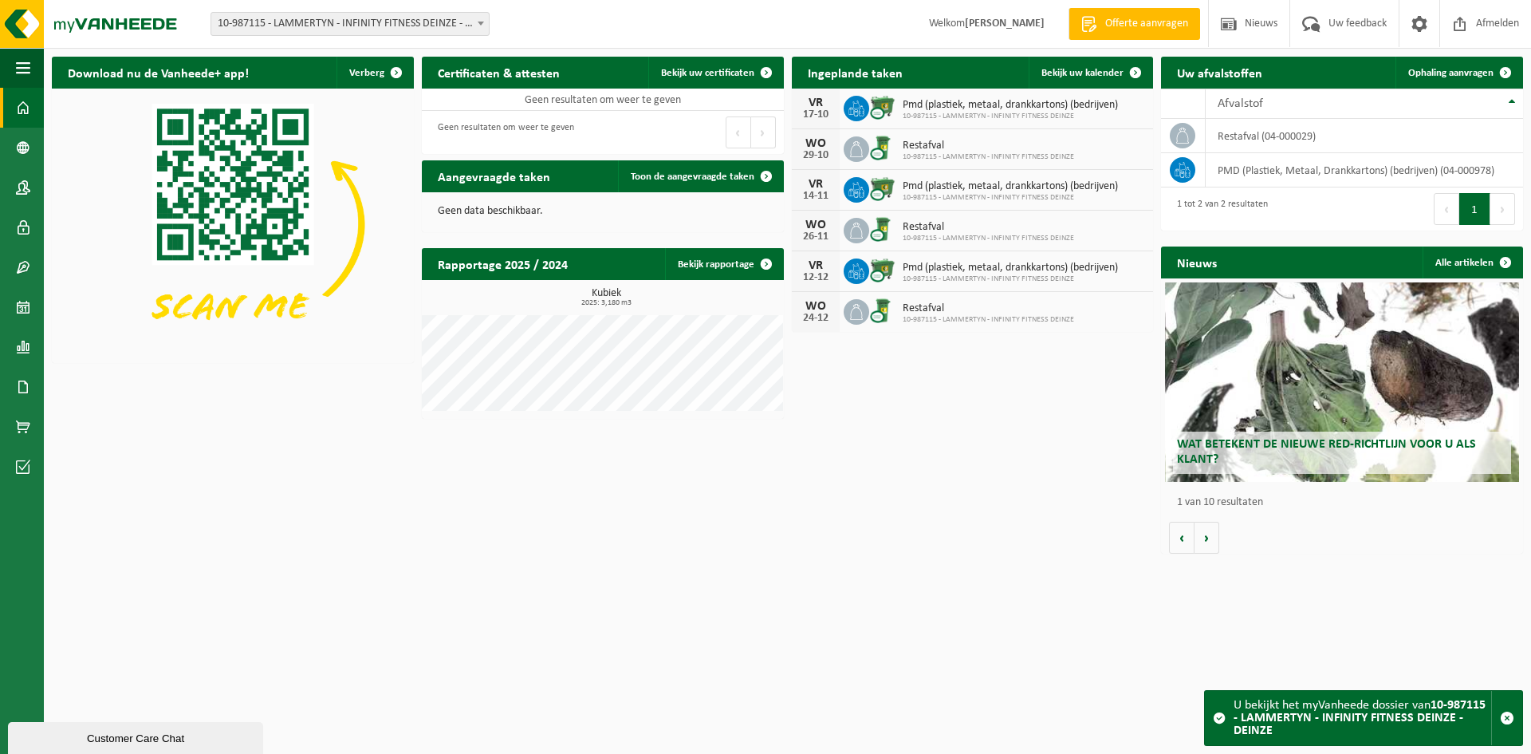
click at [342, 6] on div "Vestiging: 10-691042 - [DOMAIN_NAME] - BEVEREN-WAAS 10-933485 - ???[DOMAIN_NAME…" at bounding box center [765, 24] width 1531 height 49
click at [348, 24] on span "10-987115 - LAMMERTYN - INFINITY FITNESS DEINZE - DEINZE" at bounding box center [349, 24] width 277 height 22
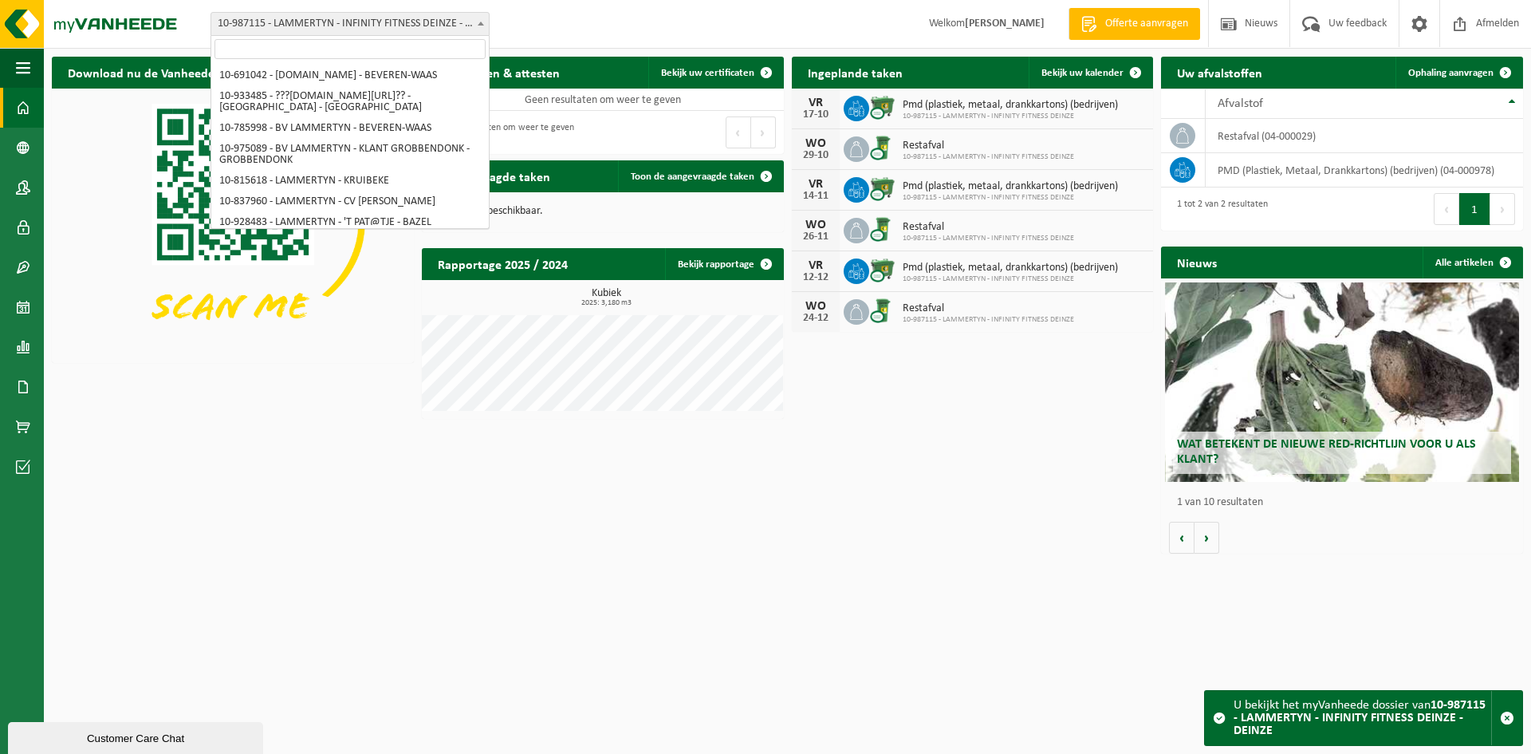
scroll to position [3662, 0]
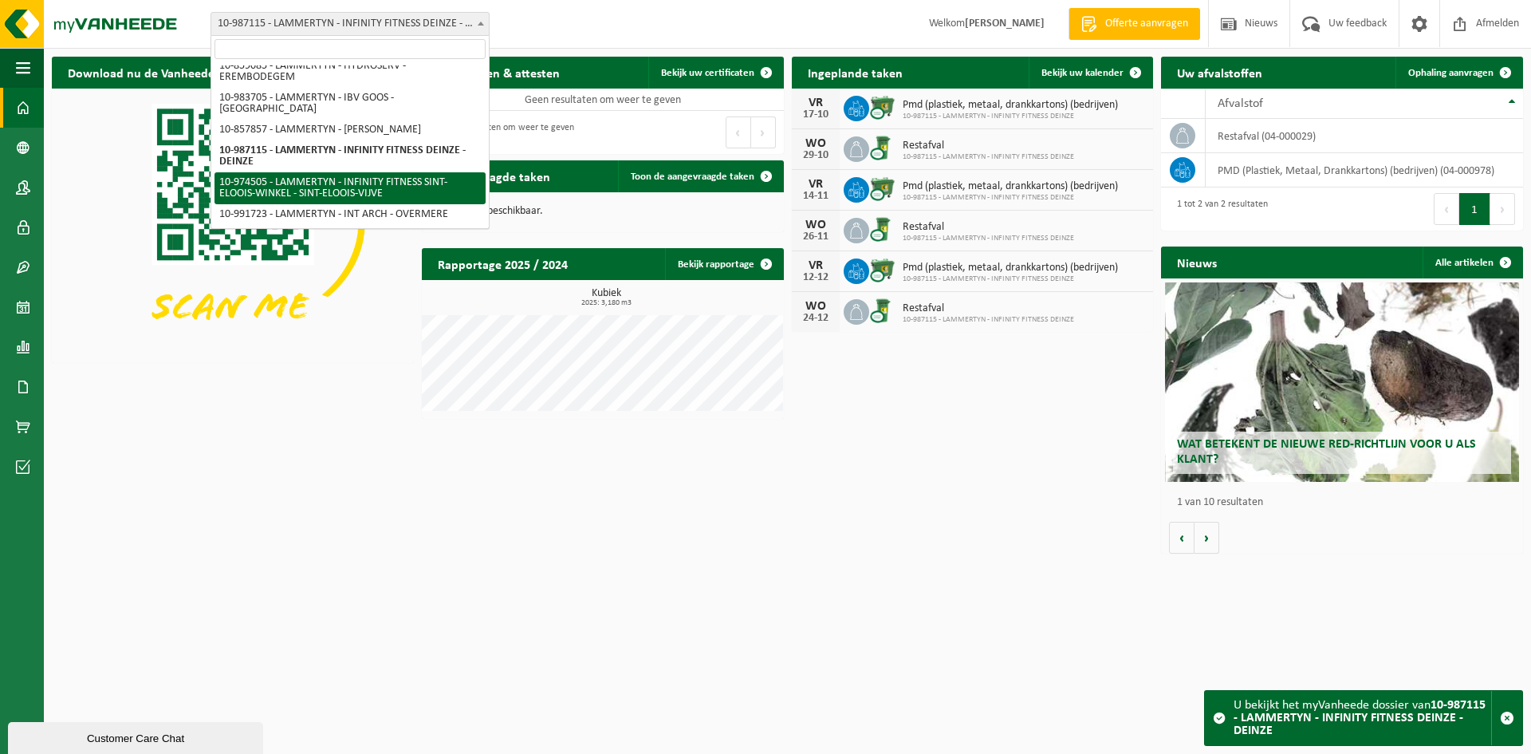
select select "157630"
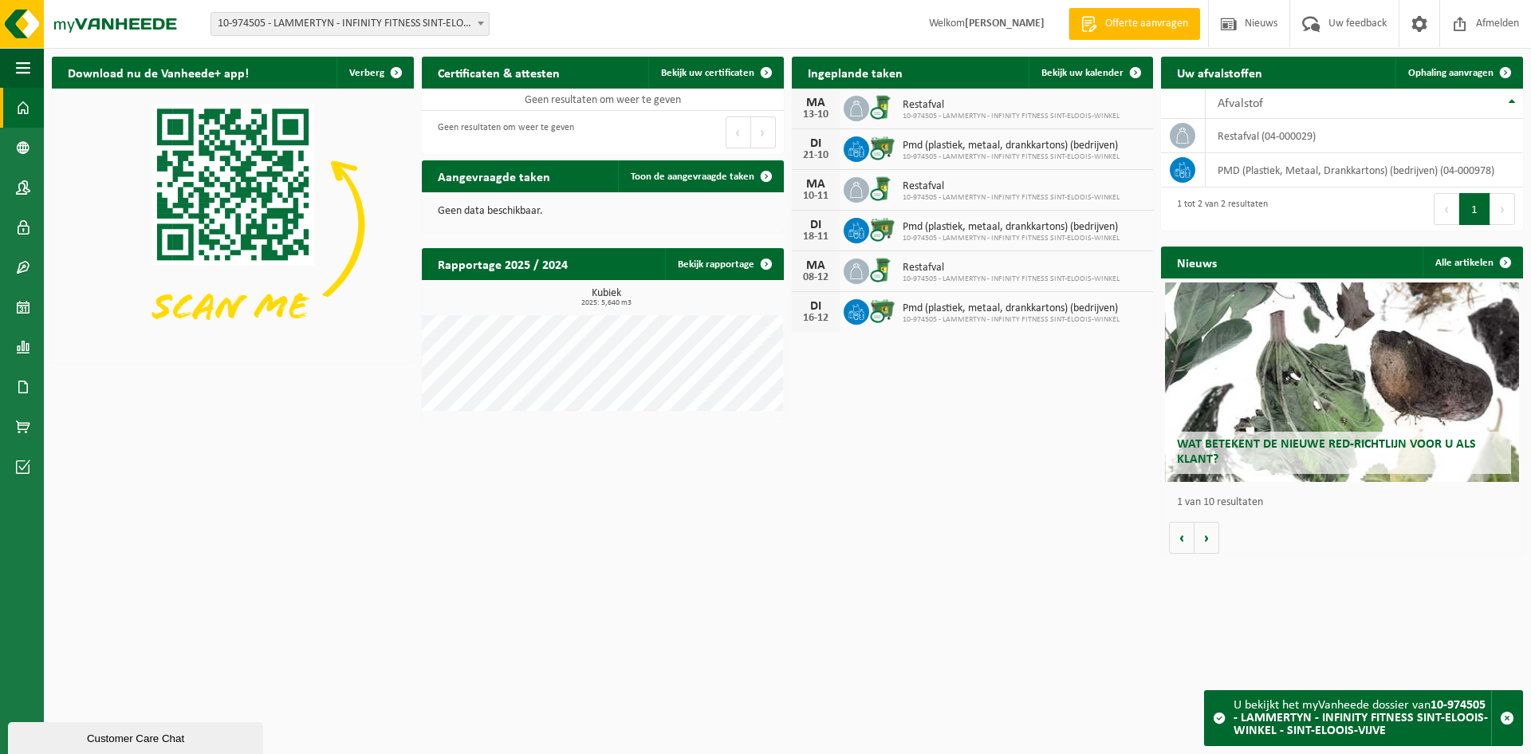
click at [301, 22] on span "10-974505 - LAMMERTYN - INFINITY FITNESS SINT-ELOOIS-WINKEL - SINT-ELOOIS-VIJVE" at bounding box center [349, 24] width 277 height 22
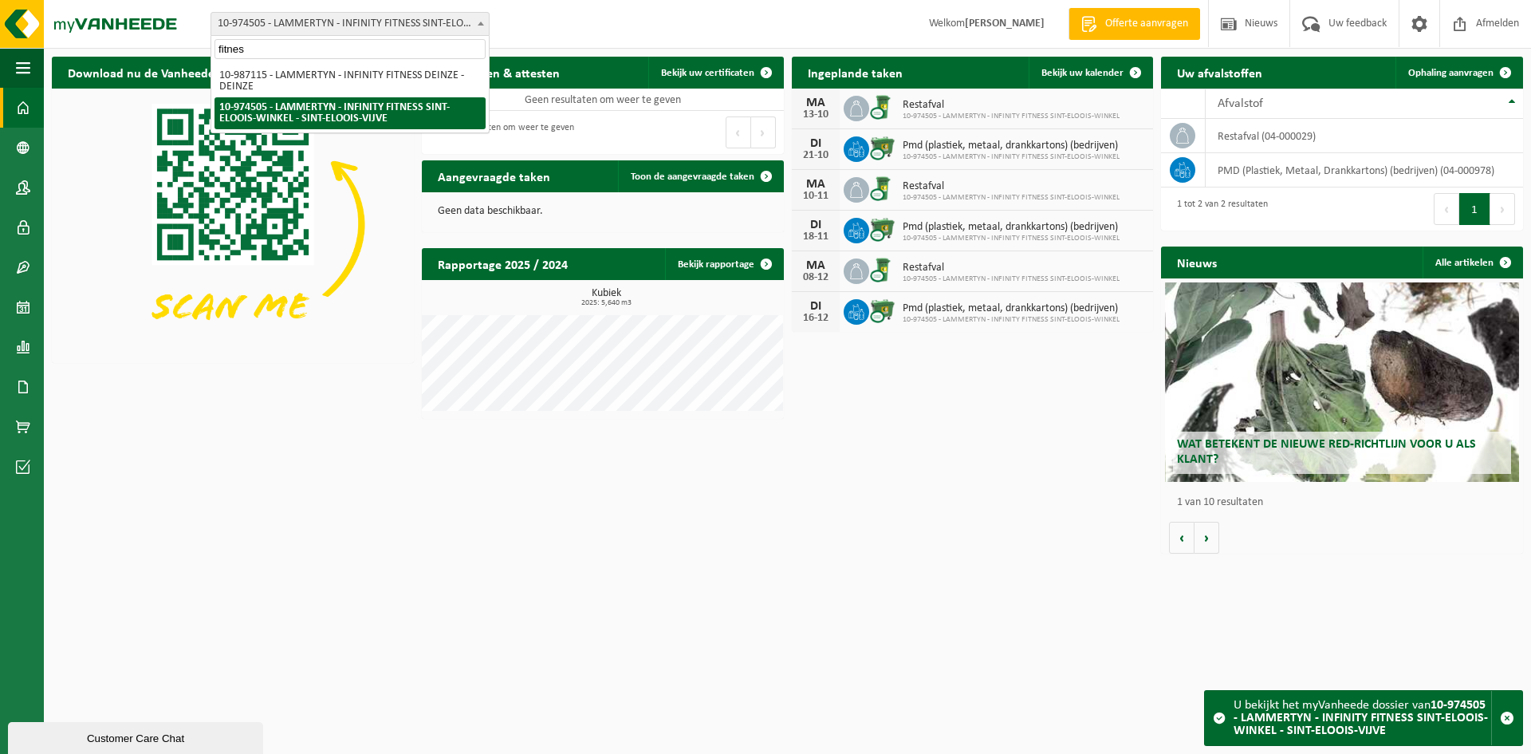
type input "fitnes"
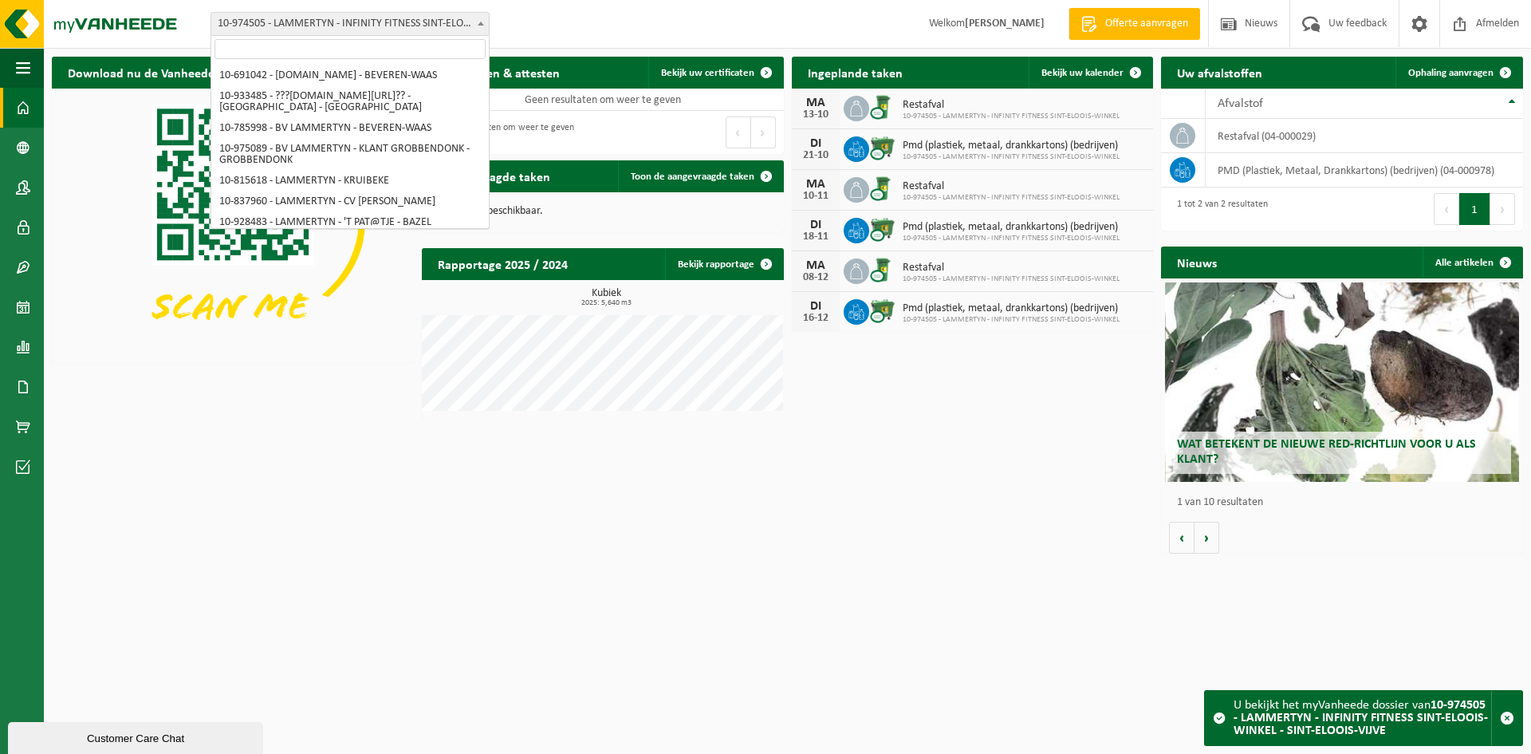
click at [378, 30] on span "10-974505 - LAMMERTYN - INFINITY FITNESS SINT-ELOOIS-WINKEL - SINT-ELOOIS-VIJVE" at bounding box center [349, 24] width 277 height 22
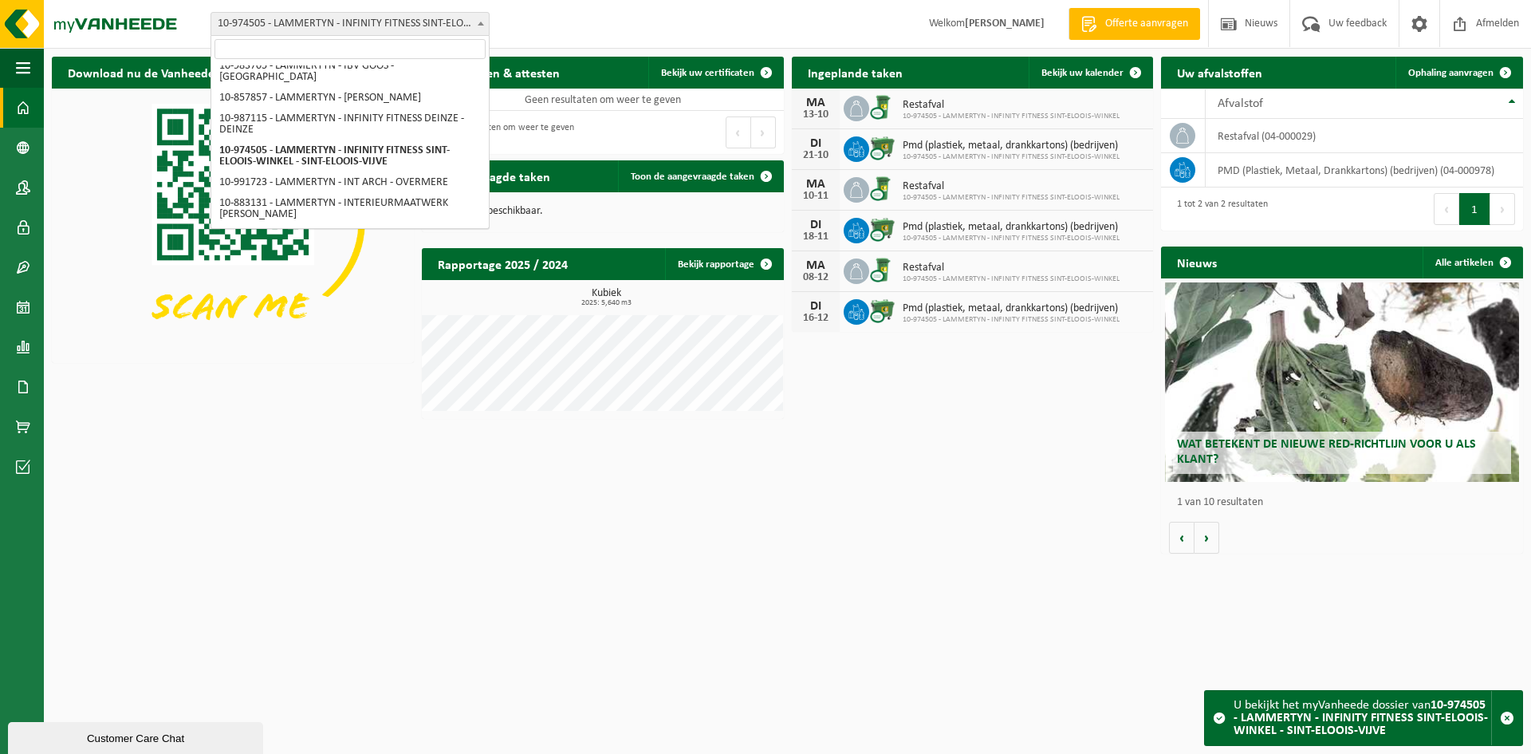
click at [346, 522] on div "Download nu de Vanheede+ app! Verberg Certificaten & attesten Bekijk uw certifi…" at bounding box center [787, 305] width 1479 height 513
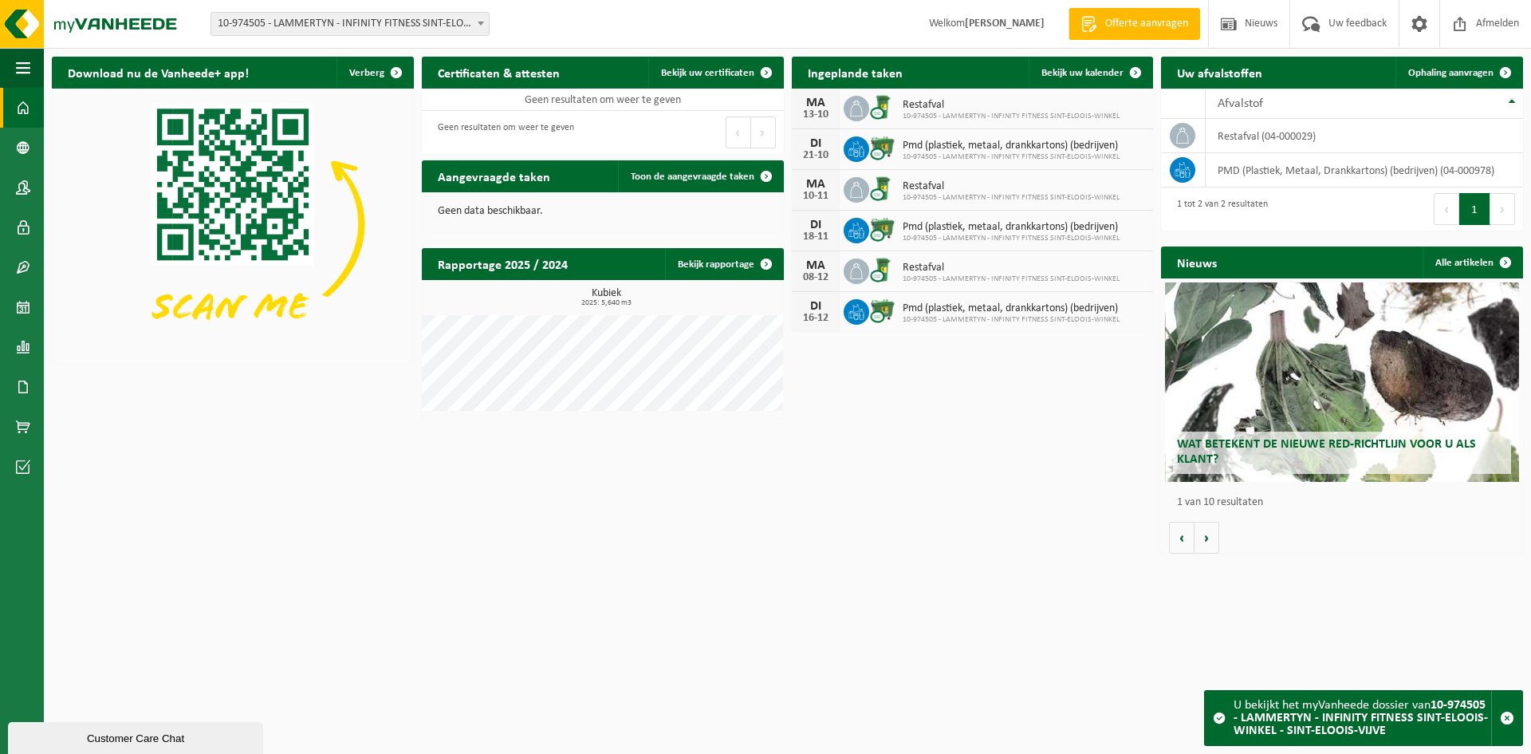
click at [360, 24] on span "10-974505 - LAMMERTYN - INFINITY FITNESS SINT-ELOOIS-WINKEL - SINT-ELOOIS-VIJVE" at bounding box center [349, 24] width 277 height 22
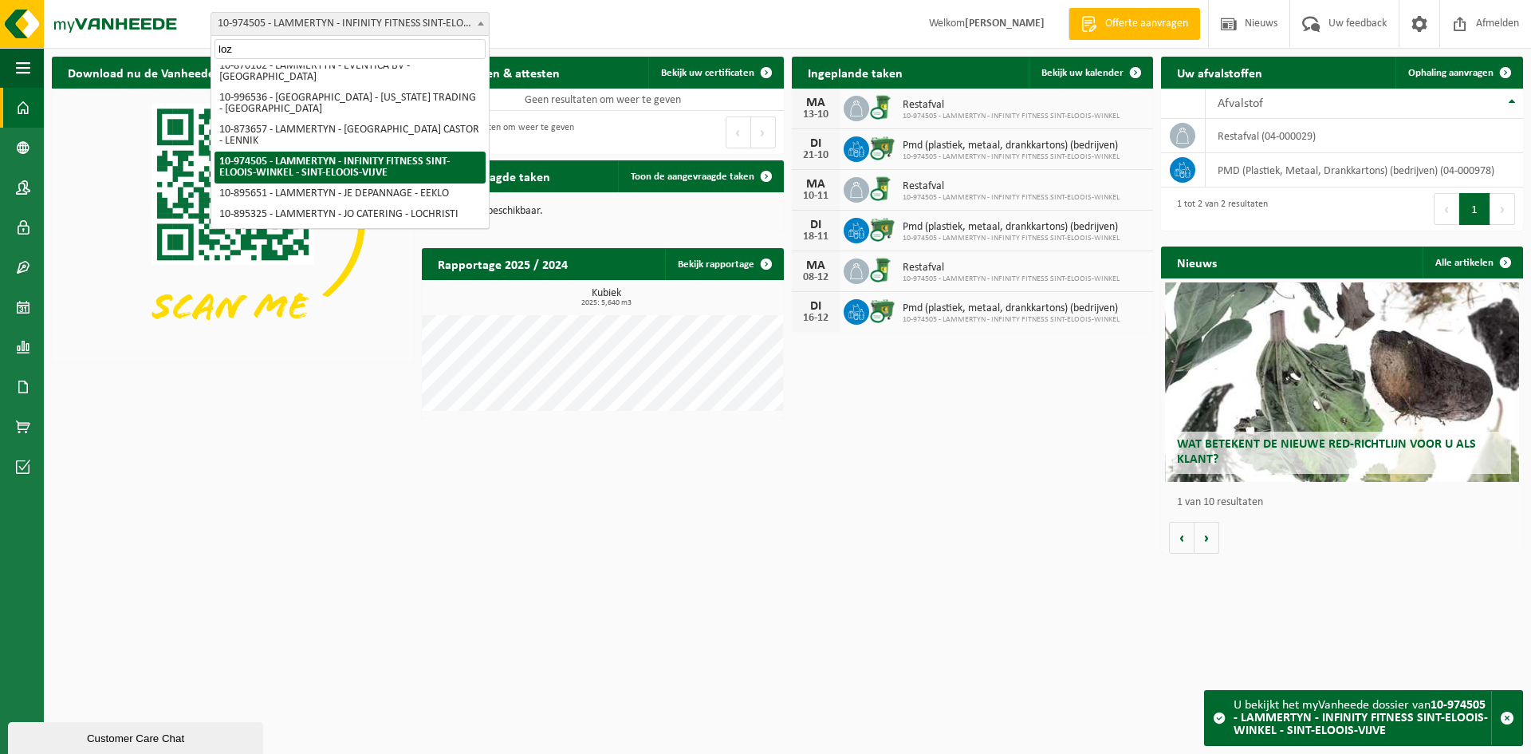
scroll to position [0, 0]
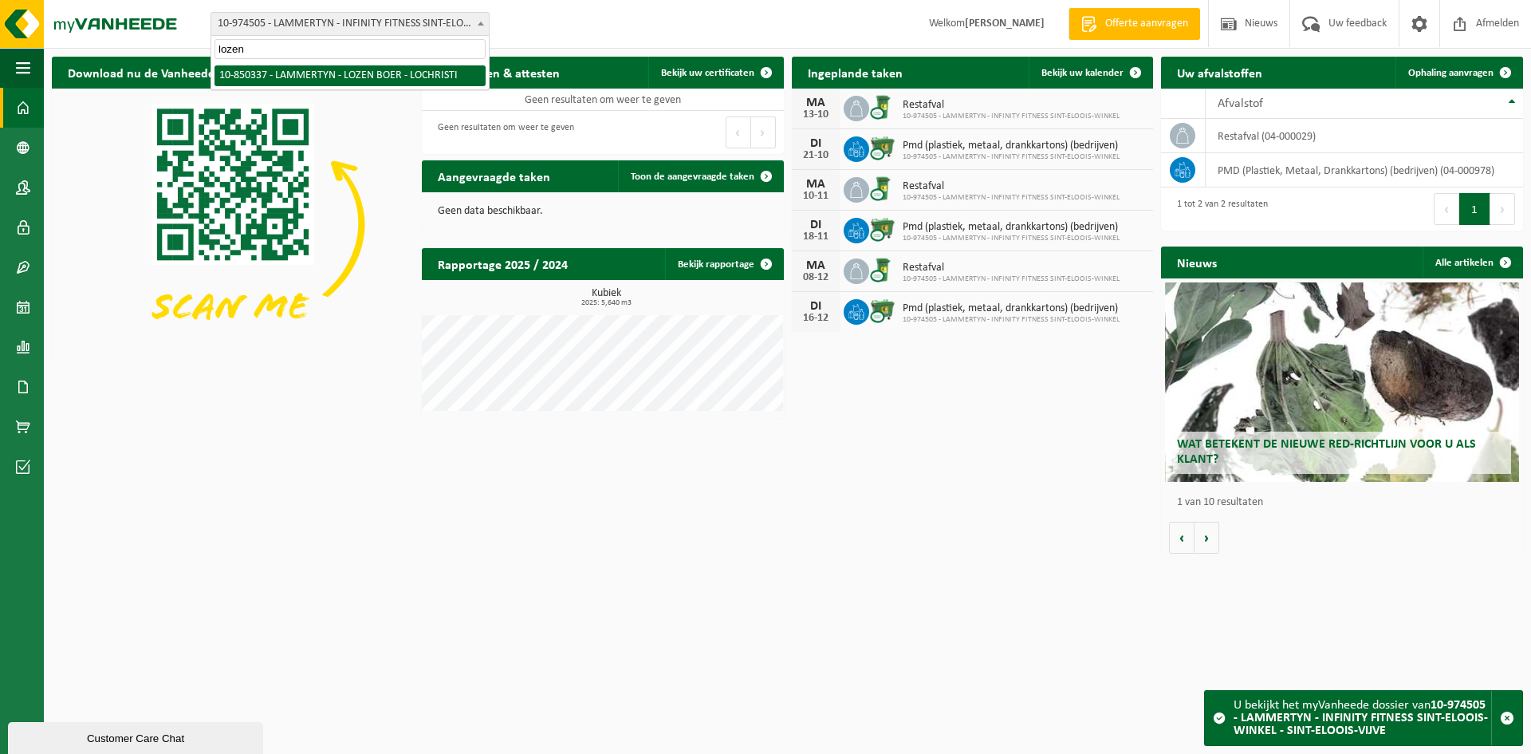
type input "lozen"
select select "96267"
